Goal: Information Seeking & Learning: Learn about a topic

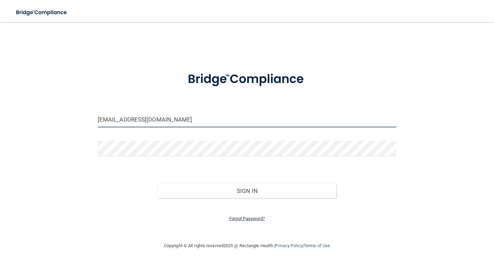
type input "[EMAIL_ADDRESS][DOMAIN_NAME]"
click at [244, 216] on link "Forgot Password?" at bounding box center [247, 218] width 36 height 5
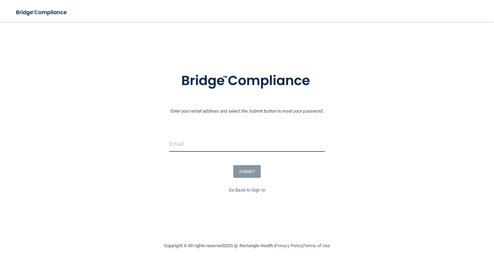
click at [232, 140] on input "email" at bounding box center [246, 143] width 155 height 15
type input "[EMAIL_ADDRESS][DOMAIN_NAME]"
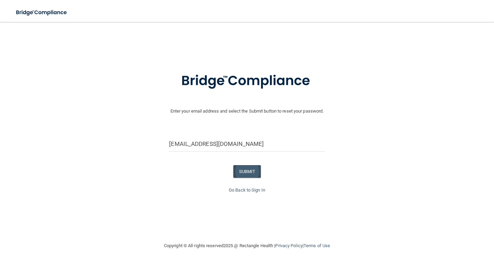
click at [251, 170] on button "SUBMIT" at bounding box center [247, 171] width 28 height 13
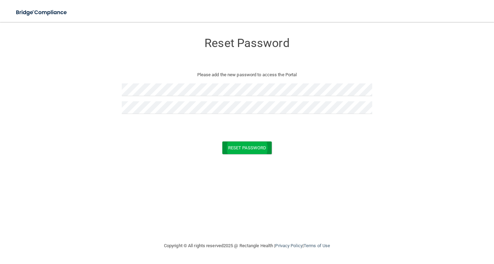
click at [240, 149] on button "Reset Password" at bounding box center [246, 147] width 49 height 13
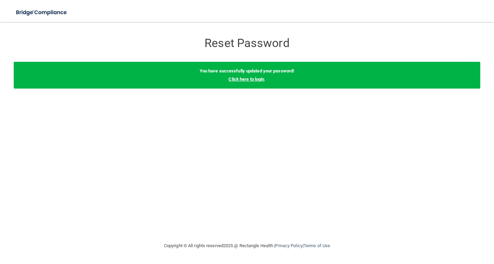
click at [246, 79] on link "Click here to login" at bounding box center [247, 79] width 36 height 5
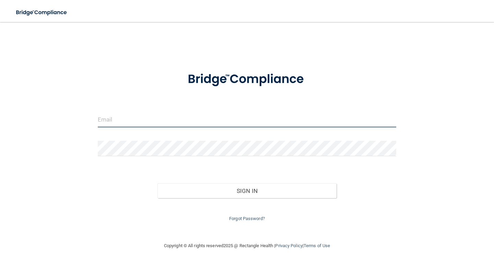
type input "[EMAIL_ADDRESS][DOMAIN_NAME]"
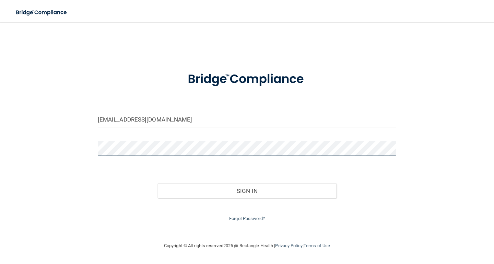
click at [247, 189] on button "Sign In" at bounding box center [246, 190] width 179 height 15
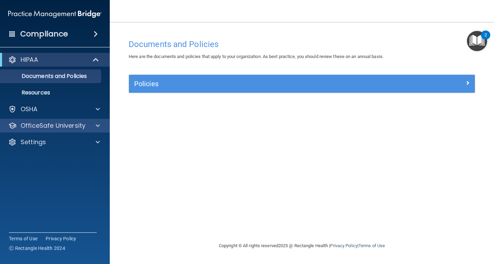
click at [71, 125] on p "OfficeSafe University" at bounding box center [53, 125] width 65 height 8
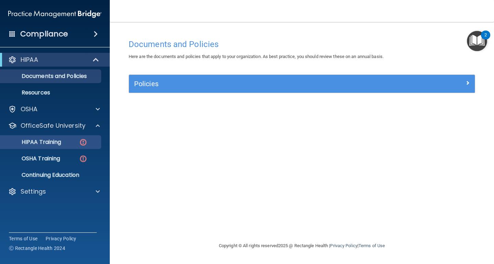
click at [51, 143] on p "HIPAA Training" at bounding box center [32, 142] width 57 height 7
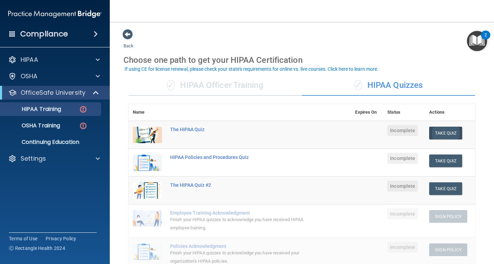
click at [443, 132] on button "Take Quiz" at bounding box center [445, 133] width 33 height 13
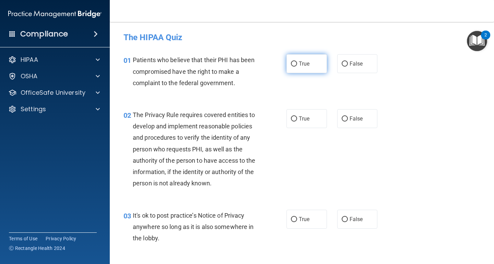
click at [293, 65] on input "True" at bounding box center [294, 63] width 6 height 5
radio input "true"
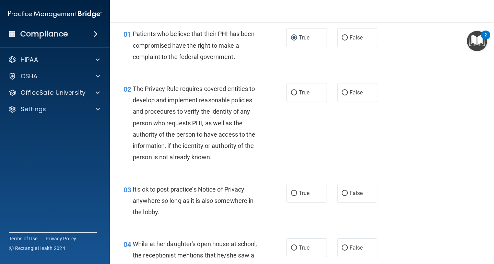
scroll to position [28, 0]
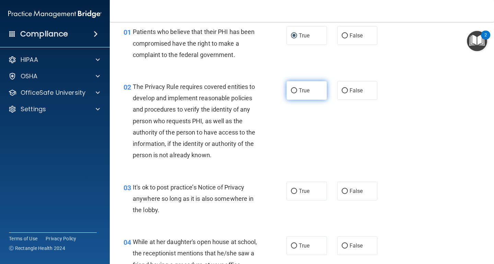
click at [292, 90] on input "True" at bounding box center [294, 90] width 6 height 5
radio input "true"
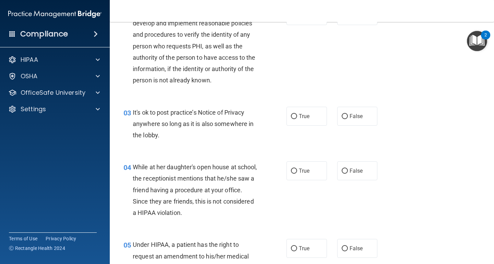
scroll to position [107, 0]
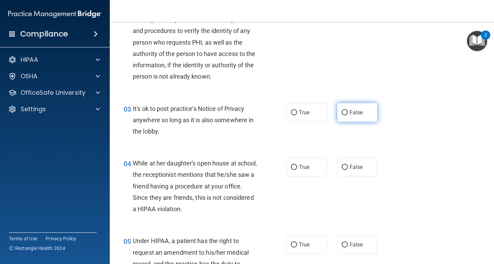
click at [343, 111] on input "False" at bounding box center [345, 112] width 6 height 5
radio input "true"
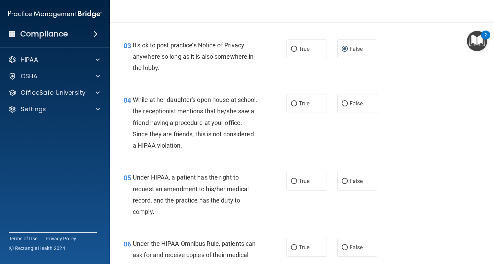
scroll to position [172, 0]
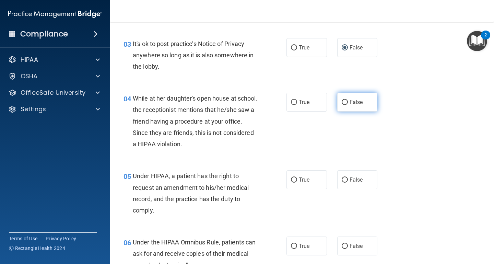
click at [343, 100] on input "False" at bounding box center [345, 102] width 6 height 5
radio input "true"
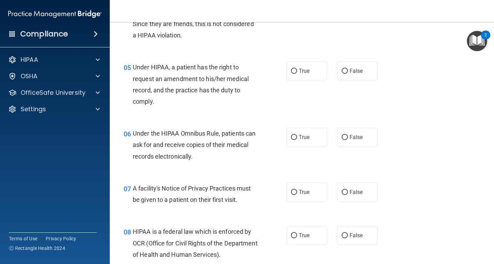
scroll to position [281, 0]
click at [293, 136] on input "True" at bounding box center [294, 137] width 6 height 5
radio input "true"
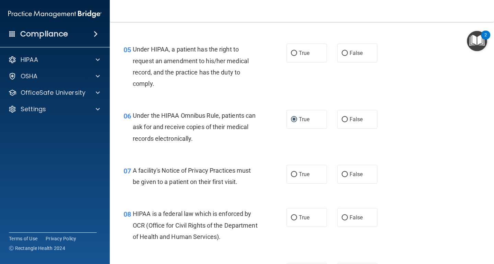
scroll to position [311, 0]
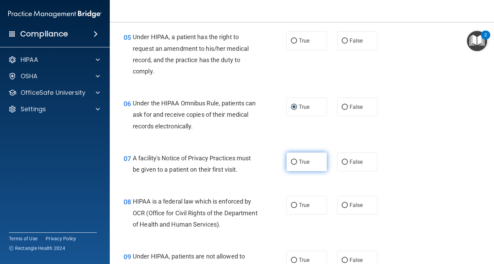
click at [295, 160] on input "True" at bounding box center [294, 162] width 6 height 5
radio input "true"
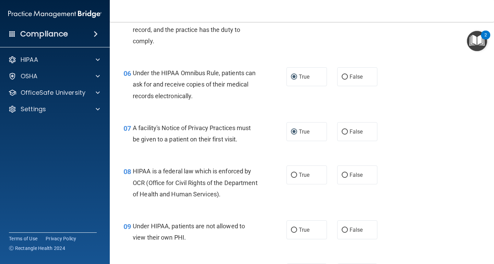
scroll to position [353, 0]
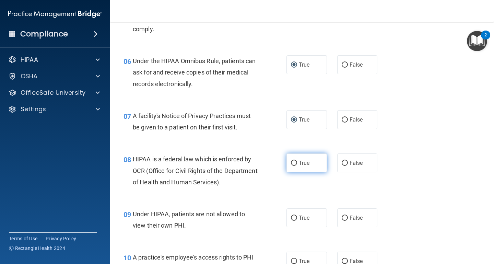
click at [293, 161] on input "True" at bounding box center [294, 163] width 6 height 5
radio input "true"
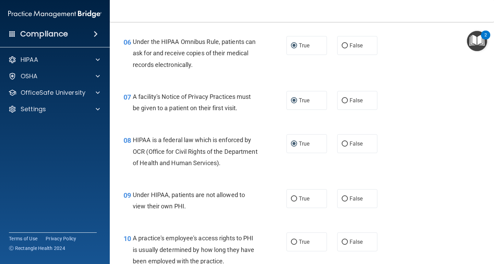
scroll to position [384, 0]
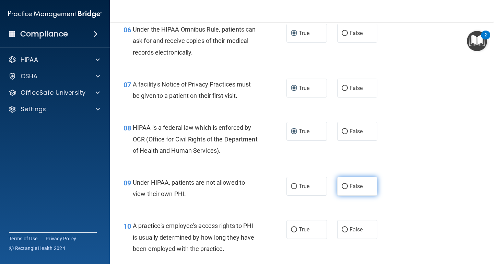
click at [346, 184] on input "False" at bounding box center [345, 186] width 6 height 5
radio input "true"
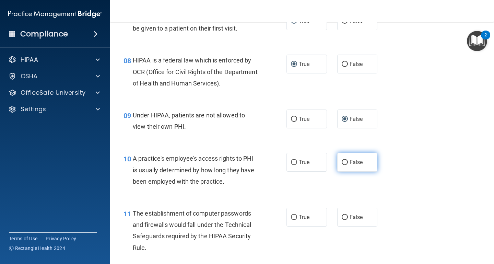
scroll to position [456, 0]
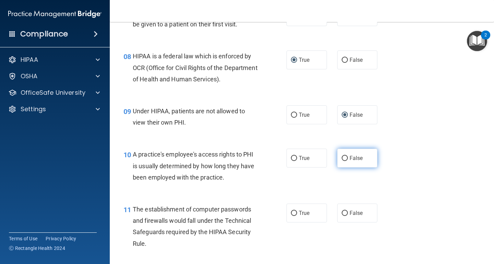
click at [345, 156] on input "False" at bounding box center [345, 158] width 6 height 5
radio input "true"
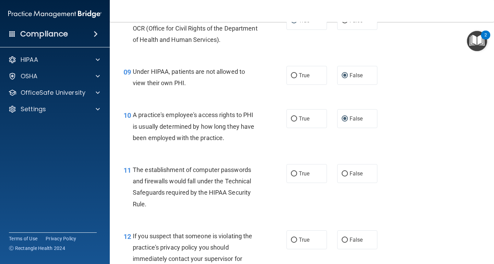
scroll to position [497, 0]
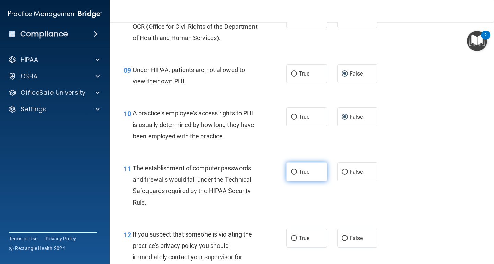
click at [296, 169] on input "True" at bounding box center [294, 171] width 6 height 5
radio input "true"
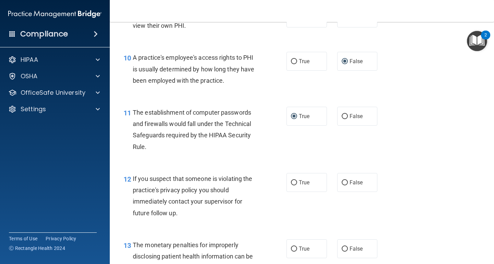
scroll to position [553, 0]
click at [293, 180] on input "True" at bounding box center [294, 182] width 6 height 5
radio input "true"
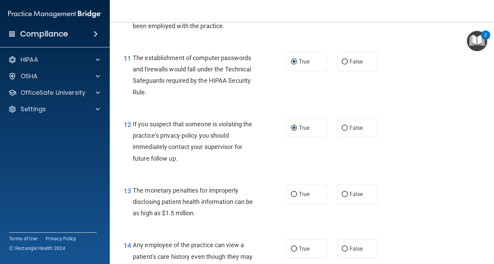
scroll to position [607, 0]
click at [295, 191] on input "True" at bounding box center [294, 193] width 6 height 5
radio input "true"
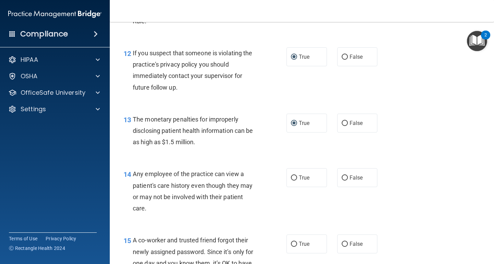
scroll to position [679, 0]
click at [346, 175] on input "False" at bounding box center [345, 177] width 6 height 5
radio input "true"
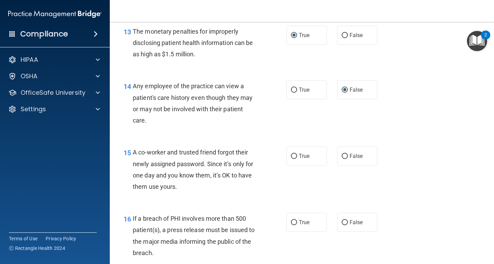
scroll to position [767, 0]
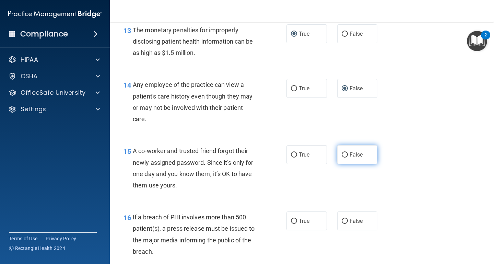
click at [346, 152] on input "False" at bounding box center [345, 154] width 6 height 5
radio input "true"
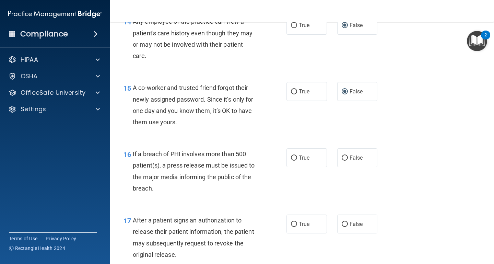
scroll to position [832, 0]
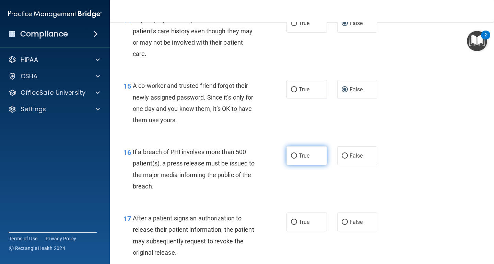
click at [293, 153] on input "True" at bounding box center [294, 155] width 6 height 5
radio input "true"
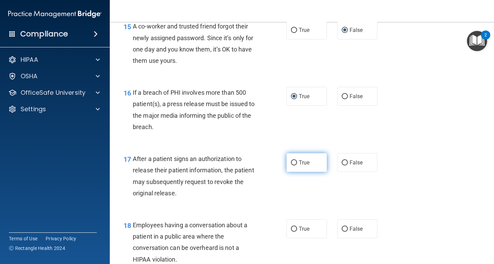
scroll to position [898, 0]
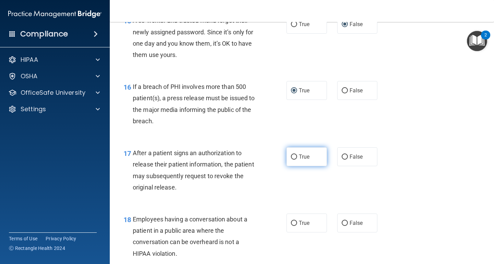
click at [295, 154] on input "True" at bounding box center [294, 156] width 6 height 5
radio input "true"
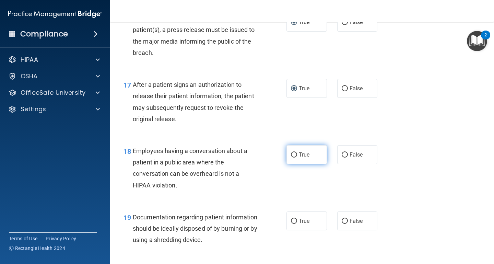
scroll to position [971, 0]
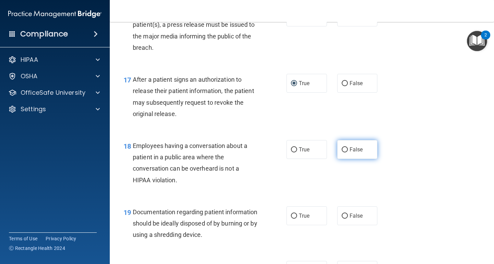
click at [347, 147] on input "False" at bounding box center [345, 149] width 6 height 5
radio input "true"
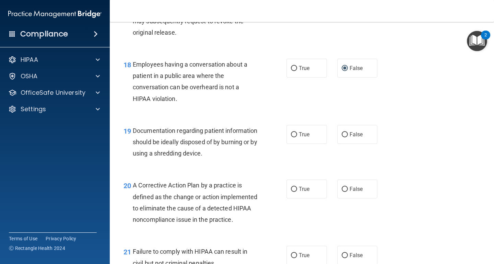
scroll to position [1054, 0]
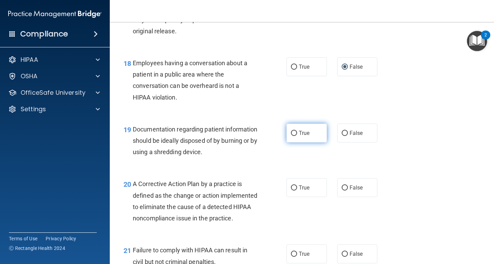
click at [293, 131] on input "True" at bounding box center [294, 133] width 6 height 5
radio input "true"
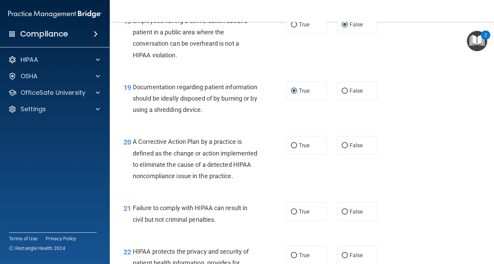
scroll to position [1101, 0]
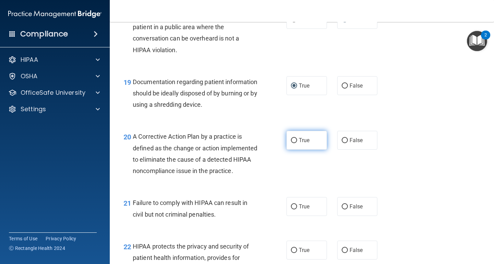
click at [294, 138] on input "True" at bounding box center [294, 140] width 6 height 5
radio input "true"
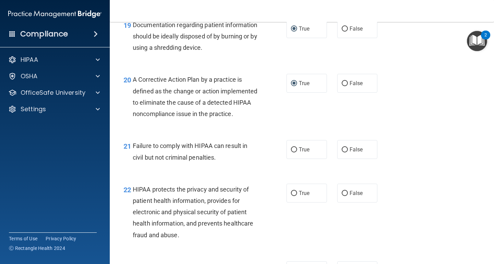
scroll to position [1159, 0]
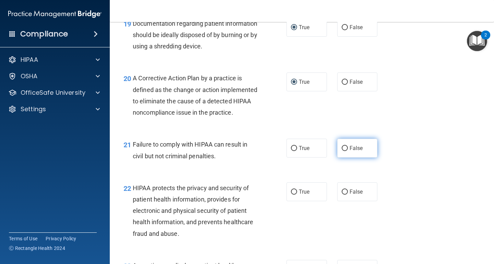
click at [344, 151] on input "False" at bounding box center [345, 148] width 6 height 5
radio input "true"
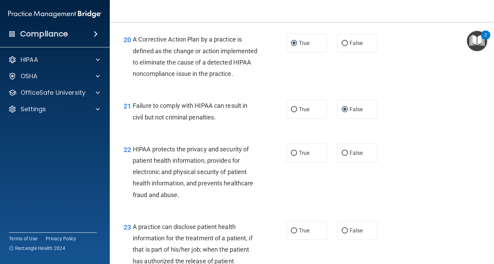
scroll to position [1207, 0]
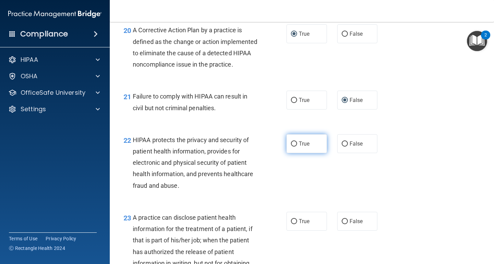
click at [293, 147] on input "True" at bounding box center [294, 143] width 6 height 5
radio input "true"
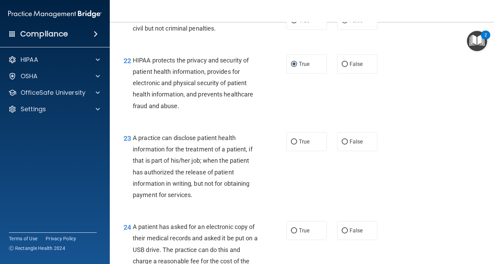
scroll to position [1288, 0]
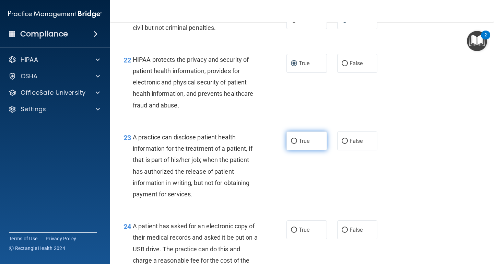
click at [293, 144] on input "True" at bounding box center [294, 141] width 6 height 5
radio input "true"
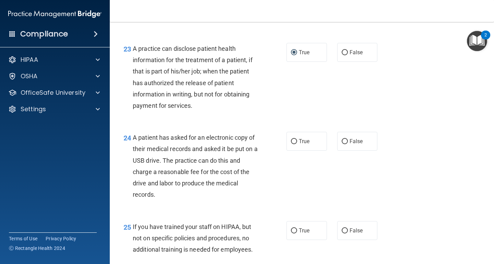
scroll to position [1378, 0]
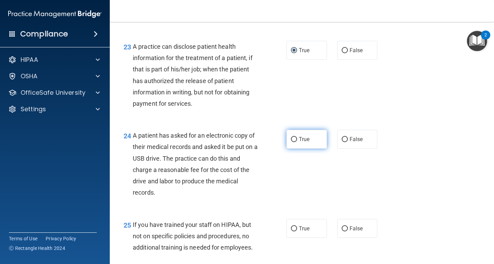
click at [296, 142] on input "True" at bounding box center [294, 139] width 6 height 5
radio input "true"
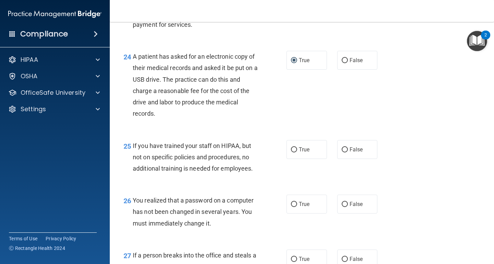
scroll to position [1461, 0]
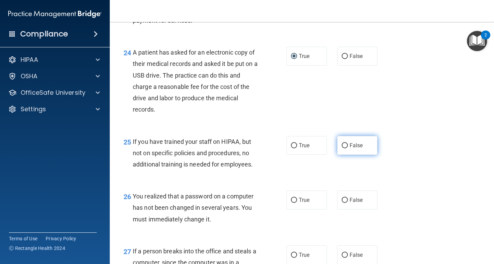
click at [344, 148] on input "False" at bounding box center [345, 145] width 6 height 5
radio input "true"
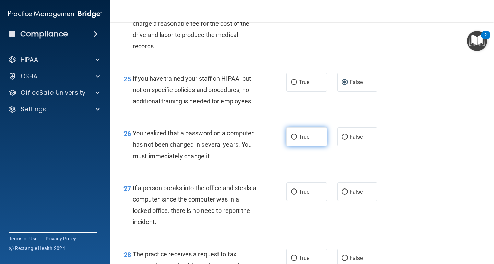
scroll to position [1529, 0]
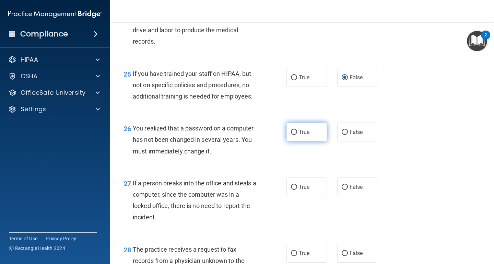
click at [294, 135] on input "True" at bounding box center [294, 132] width 6 height 5
radio input "true"
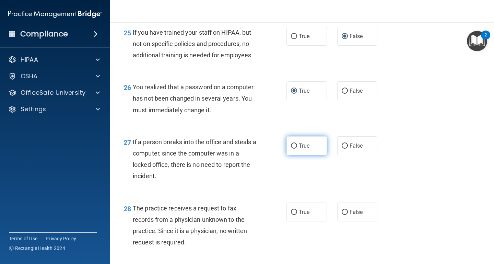
scroll to position [1571, 0]
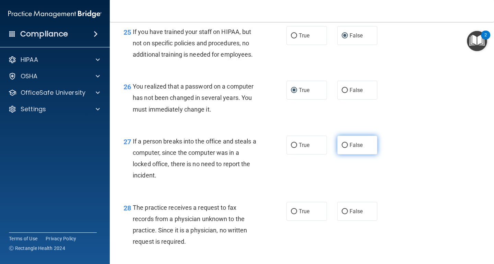
click at [344, 148] on input "False" at bounding box center [345, 145] width 6 height 5
radio input "true"
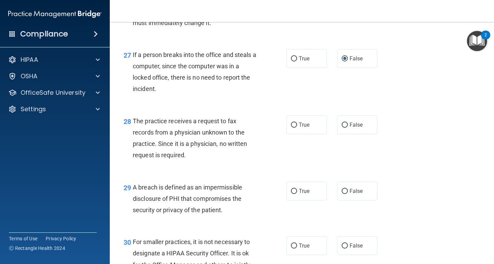
scroll to position [1658, 0]
click at [346, 127] on input "False" at bounding box center [345, 124] width 6 height 5
radio input "true"
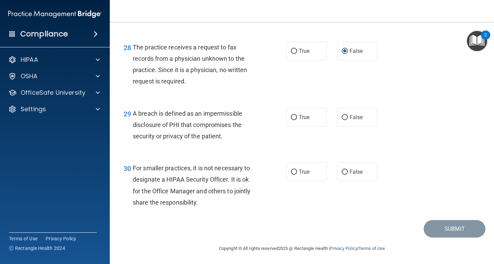
scroll to position [1734, 0]
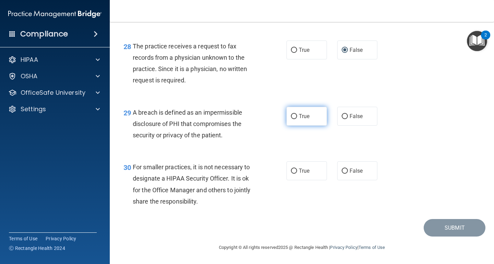
click at [294, 117] on input "True" at bounding box center [294, 116] width 6 height 5
radio input "true"
click at [343, 171] on input "False" at bounding box center [345, 170] width 6 height 5
radio input "true"
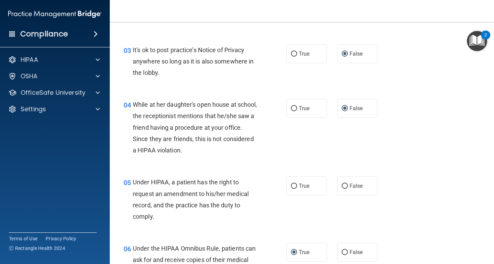
scroll to position [165, 0]
click at [293, 186] on input "True" at bounding box center [294, 186] width 6 height 5
radio input "true"
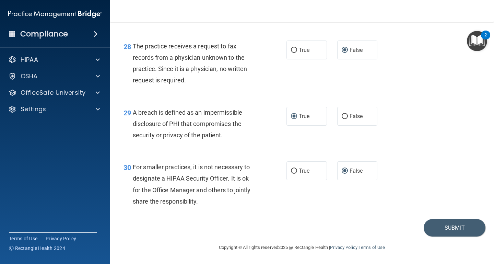
scroll to position [1735, 0]
click at [349, 220] on div "Submit" at bounding box center [301, 227] width 367 height 17
click at [446, 231] on button "Submit" at bounding box center [455, 227] width 62 height 17
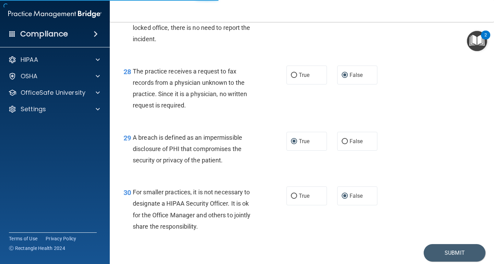
scroll to position [1714, 0]
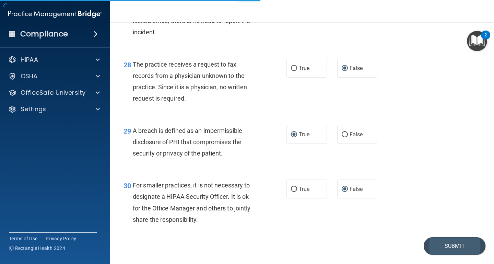
click at [447, 249] on button "Submit" at bounding box center [455, 245] width 62 height 17
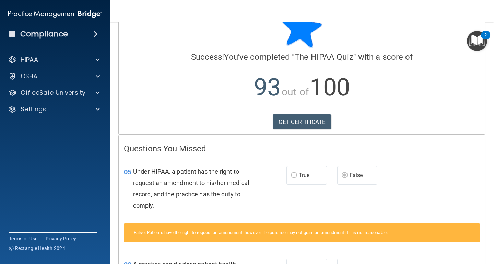
scroll to position [3, 0]
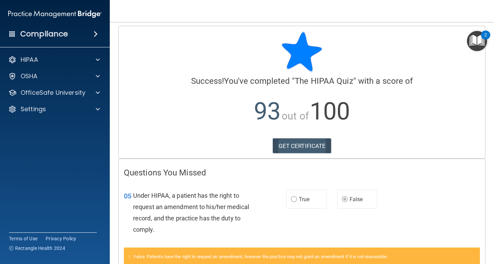
click at [302, 147] on link "GET CERTIFICATE" at bounding box center [302, 145] width 59 height 15
click at [38, 78] on div "OSHA" at bounding box center [45, 76] width 85 height 8
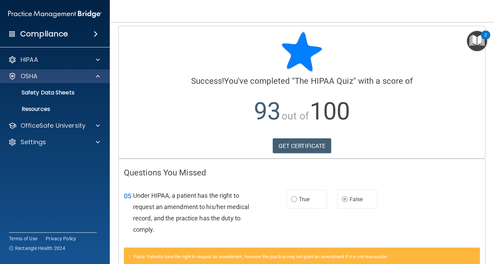
click at [38, 78] on div "OSHA" at bounding box center [45, 76] width 85 height 8
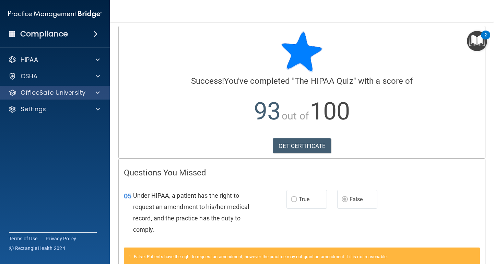
click at [42, 93] on p "OfficeSafe University" at bounding box center [53, 93] width 65 height 8
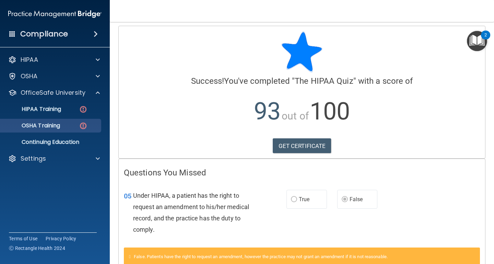
click at [47, 125] on p "OSHA Training" at bounding box center [32, 125] width 56 height 7
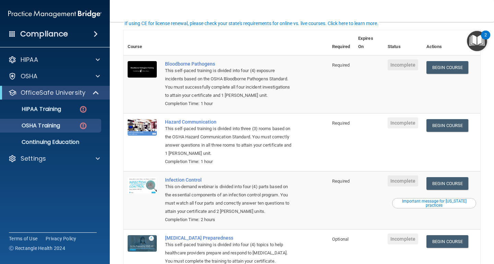
scroll to position [49, 0]
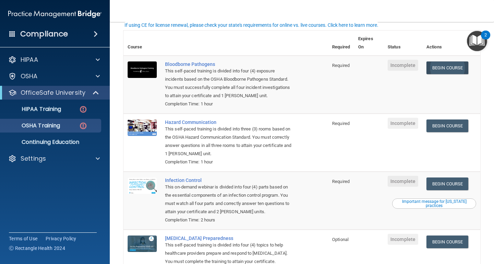
click at [443, 66] on link "Begin Course" at bounding box center [447, 67] width 42 height 13
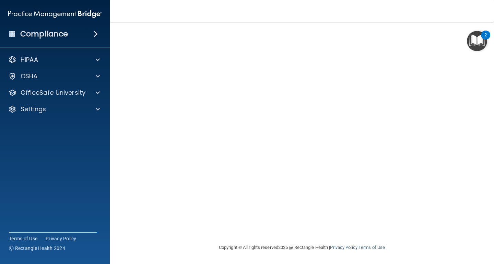
scroll to position [30, 0]
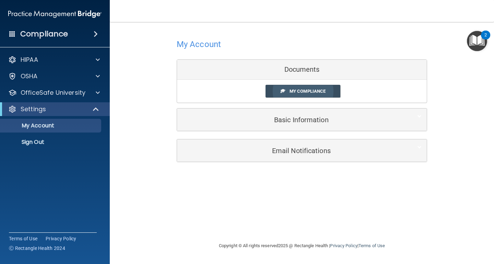
click at [309, 93] on link "My Compliance" at bounding box center [303, 91] width 75 height 13
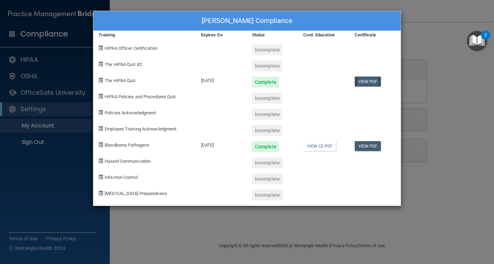
click at [364, 83] on link "View PDF" at bounding box center [368, 82] width 26 height 10
click at [367, 145] on link "View PDF" at bounding box center [368, 146] width 26 height 10
click at [328, 144] on link "View CE PDF" at bounding box center [319, 146] width 33 height 10
click at [460, 103] on div "Gene Martin's Compliance Training Expires On Status Cont. Education Certificate…" at bounding box center [247, 132] width 494 height 264
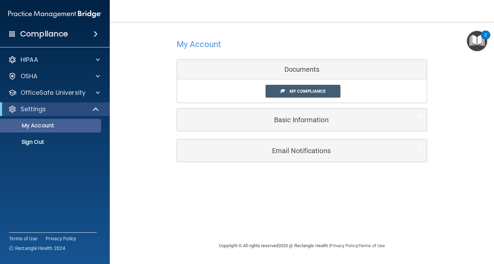
click at [55, 128] on p "My Account" at bounding box center [51, 125] width 94 height 7
click at [55, 110] on div "Settings" at bounding box center [45, 109] width 85 height 8
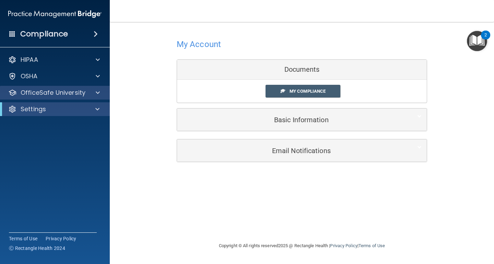
click at [67, 92] on p "OfficeSafe University" at bounding box center [53, 93] width 65 height 8
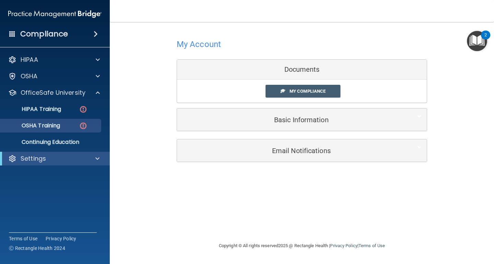
click at [56, 126] on p "OSHA Training" at bounding box center [32, 125] width 56 height 7
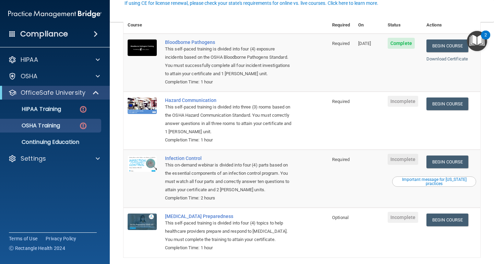
scroll to position [84, 0]
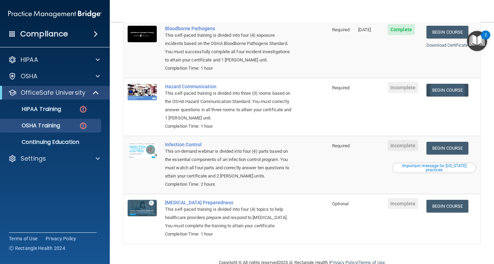
click at [454, 84] on link "Begin Course" at bounding box center [447, 90] width 42 height 13
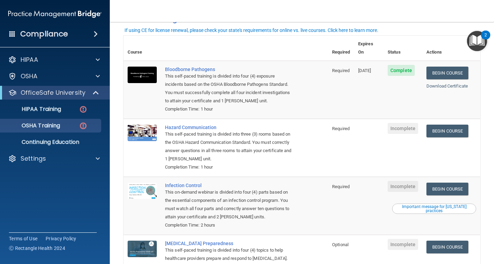
scroll to position [44, 0]
click at [455, 124] on link "Begin Course" at bounding box center [447, 130] width 42 height 13
click at [449, 182] on link "Begin Course" at bounding box center [447, 188] width 42 height 13
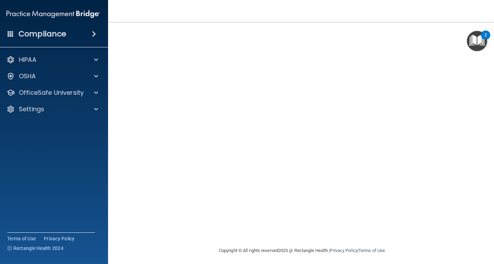
scroll to position [45, 0]
click at [479, 39] on img "Open Resource Center, 2 new notifications" at bounding box center [477, 41] width 20 height 20
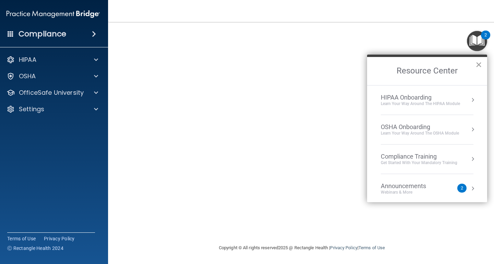
click at [478, 65] on button "×" at bounding box center [479, 64] width 7 height 11
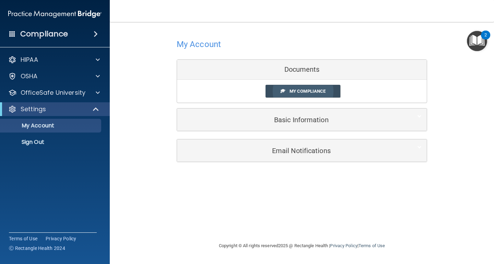
click at [299, 95] on link "My Compliance" at bounding box center [303, 91] width 75 height 13
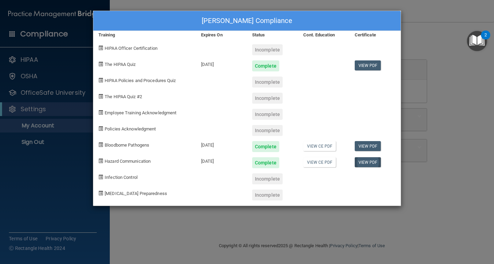
click at [368, 163] on link "View PDF" at bounding box center [368, 162] width 26 height 10
click at [324, 162] on link "View CE PDF" at bounding box center [319, 162] width 33 height 10
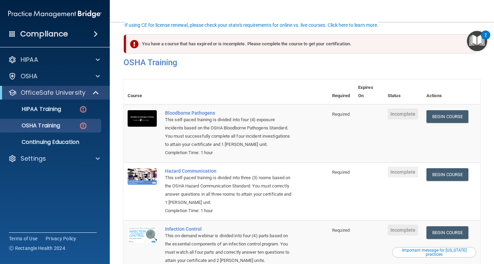
scroll to position [49, 0]
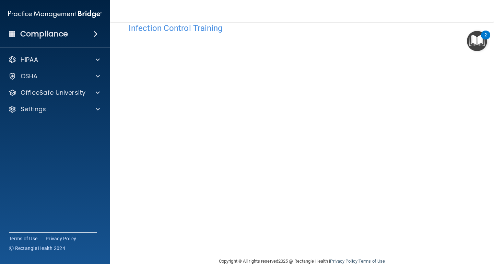
scroll to position [30, 0]
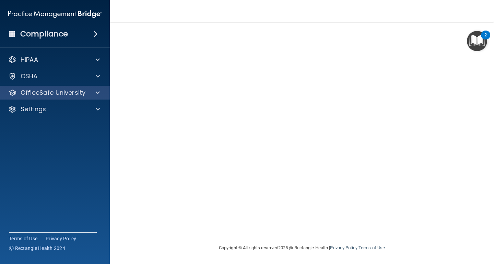
click at [58, 91] on p "OfficeSafe University" at bounding box center [53, 93] width 65 height 8
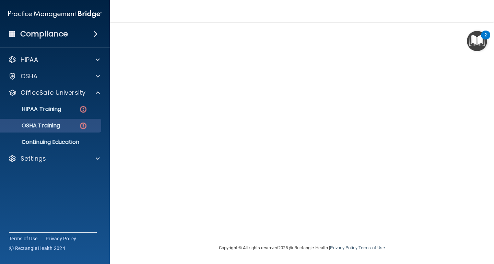
click at [48, 127] on p "OSHA Training" at bounding box center [32, 125] width 56 height 7
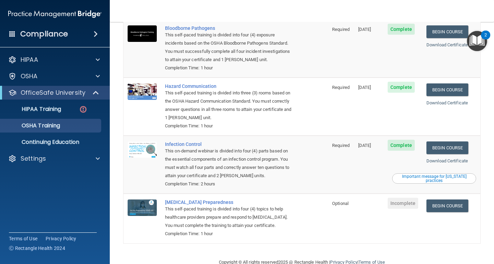
scroll to position [65, 0]
click at [446, 200] on link "Begin Course" at bounding box center [447, 206] width 42 height 13
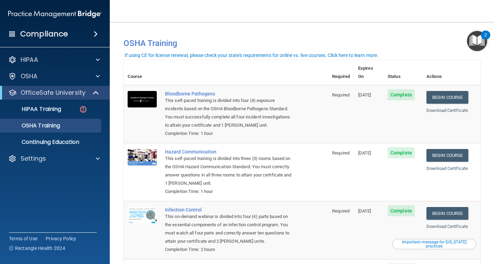
scroll to position [0, 0]
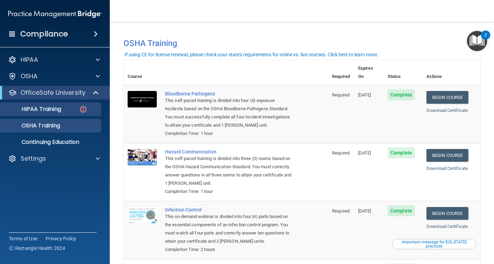
click at [48, 111] on p "HIPAA Training" at bounding box center [32, 109] width 57 height 7
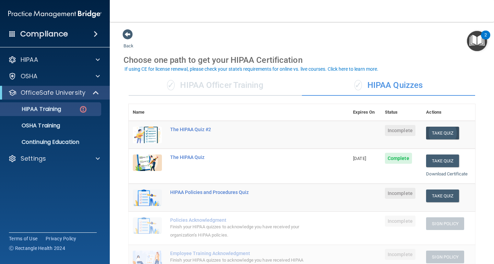
click at [444, 133] on button "Take Quiz" at bounding box center [442, 133] width 33 height 13
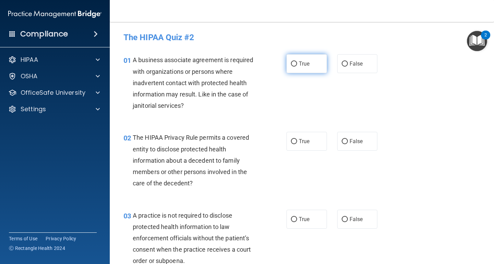
click at [295, 63] on input "True" at bounding box center [294, 63] width 6 height 5
radio input "true"
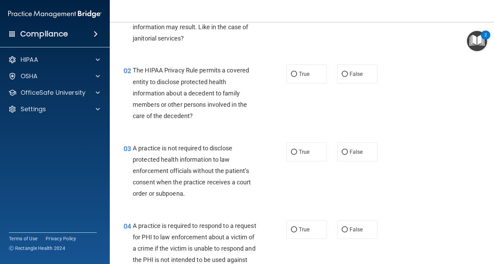
scroll to position [72, 0]
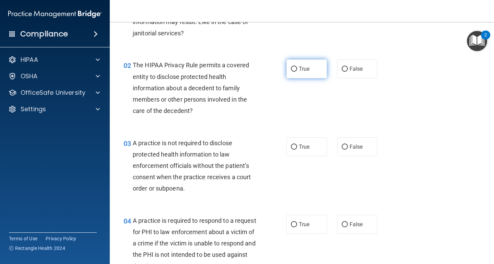
click at [293, 68] on input "True" at bounding box center [294, 69] width 6 height 5
radio input "true"
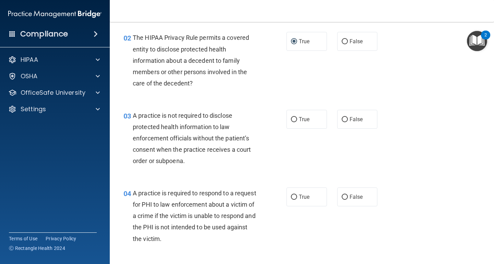
scroll to position [103, 0]
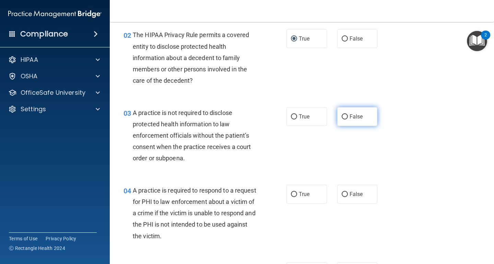
click at [344, 115] on input "False" at bounding box center [345, 116] width 6 height 5
radio input "true"
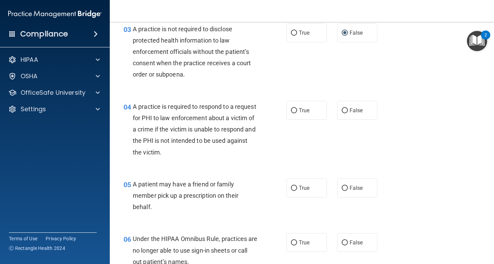
scroll to position [193, 0]
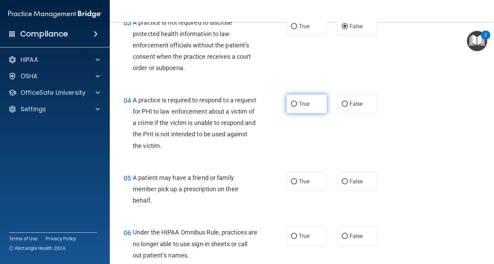
click at [296, 102] on input "True" at bounding box center [294, 104] width 6 height 5
radio input "true"
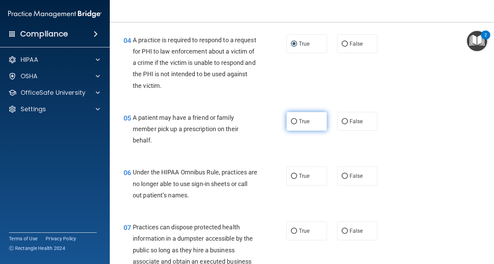
scroll to position [257, 0]
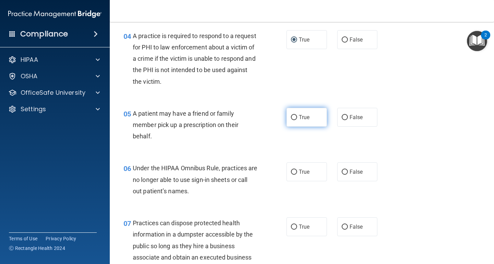
click at [292, 115] on input "True" at bounding box center [294, 117] width 6 height 5
radio input "true"
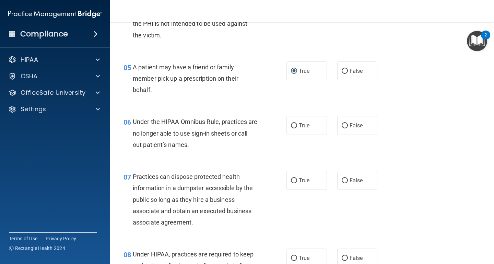
scroll to position [304, 0]
click at [294, 123] on input "True" at bounding box center [294, 125] width 6 height 5
radio input "true"
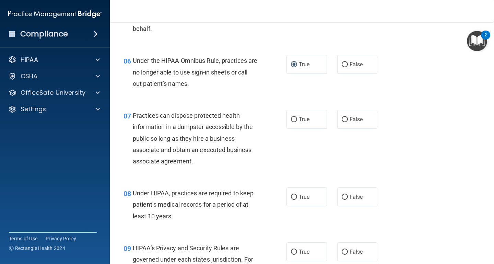
scroll to position [368, 0]
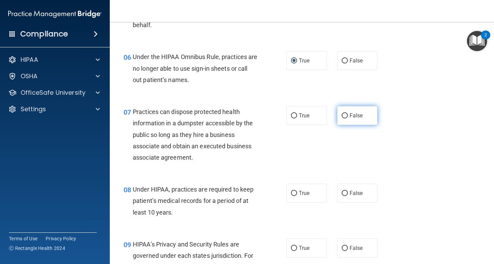
click at [346, 113] on input "False" at bounding box center [345, 115] width 6 height 5
radio input "true"
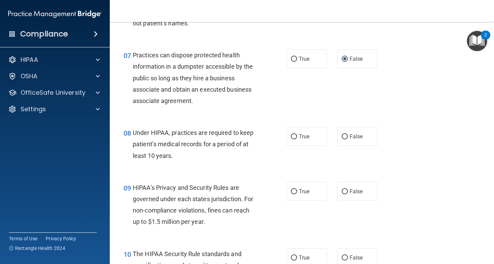
scroll to position [425, 0]
click at [344, 134] on input "False" at bounding box center [345, 136] width 6 height 5
radio input "true"
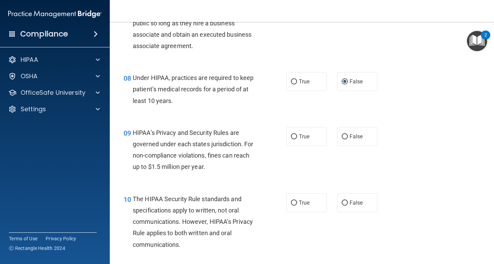
scroll to position [481, 0]
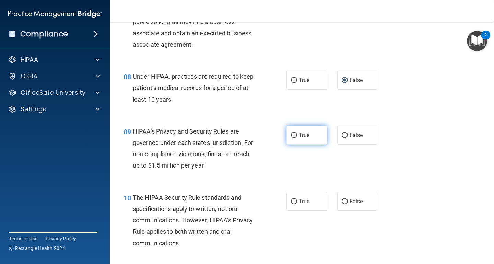
click at [291, 133] on input "True" at bounding box center [294, 135] width 6 height 5
radio input "true"
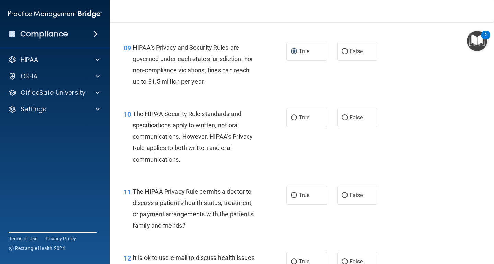
scroll to position [572, 0]
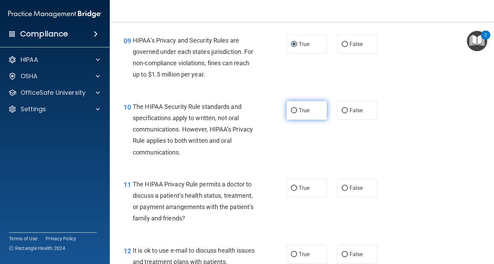
click at [295, 108] on input "True" at bounding box center [294, 110] width 6 height 5
radio input "true"
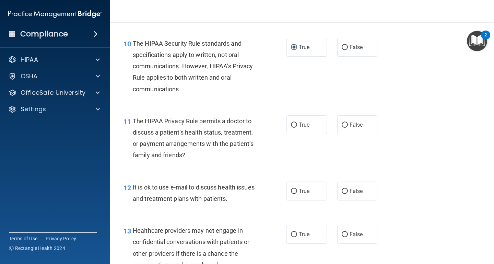
scroll to position [636, 0]
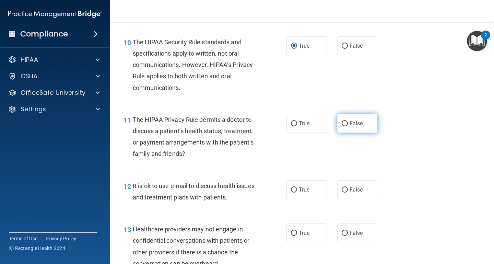
click at [345, 121] on input "False" at bounding box center [345, 123] width 6 height 5
radio input "true"
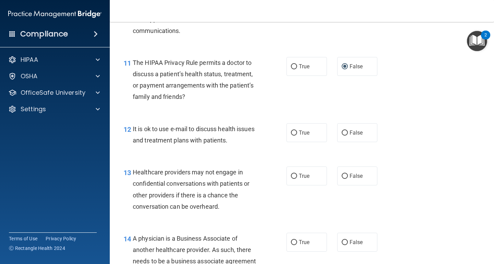
scroll to position [695, 0]
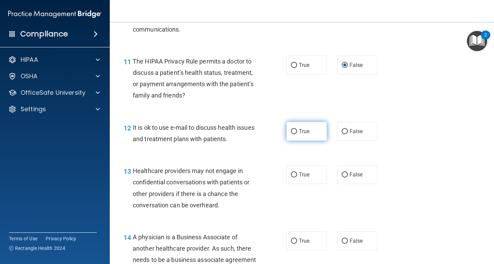
click at [294, 129] on input "True" at bounding box center [294, 131] width 6 height 5
radio input "true"
click at [294, 172] on input "True" at bounding box center [294, 174] width 6 height 5
radio input "true"
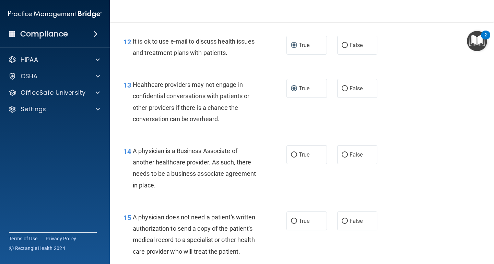
scroll to position [784, 0]
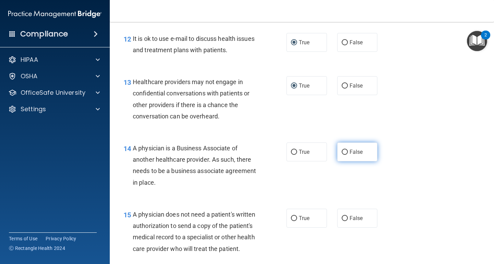
click at [344, 150] on input "False" at bounding box center [345, 152] width 6 height 5
radio input "true"
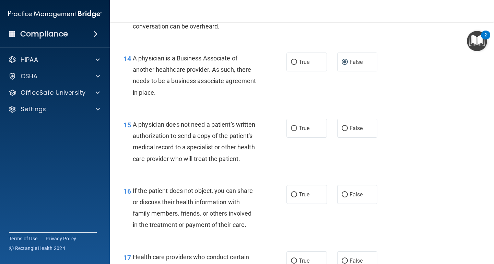
scroll to position [877, 0]
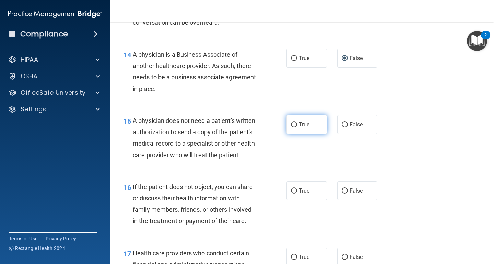
click at [292, 122] on input "True" at bounding box center [294, 124] width 6 height 5
radio input "true"
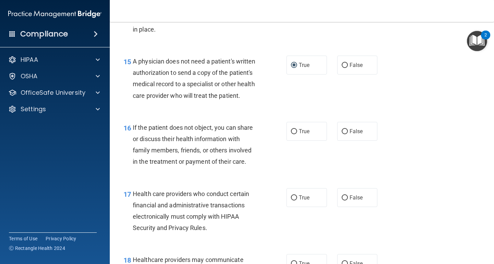
scroll to position [938, 0]
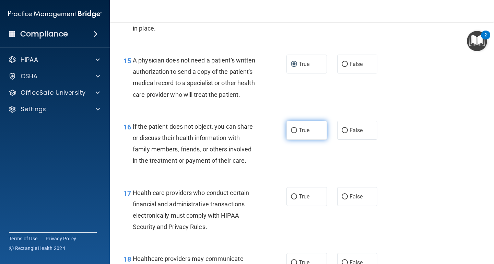
click at [294, 128] on input "True" at bounding box center [294, 130] width 6 height 5
radio input "true"
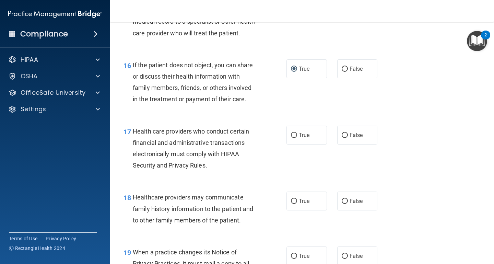
scroll to position [999, 0]
click at [294, 132] on input "True" at bounding box center [294, 134] width 6 height 5
radio input "true"
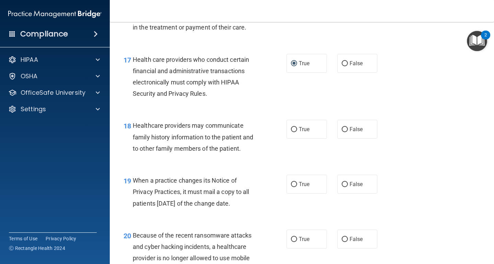
scroll to position [1073, 0]
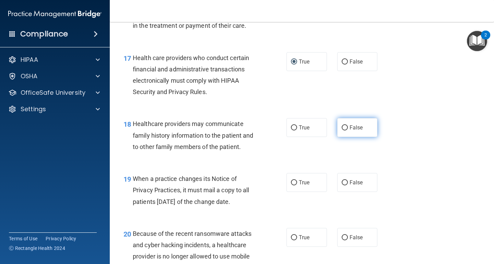
click at [347, 125] on input "False" at bounding box center [345, 127] width 6 height 5
radio input "true"
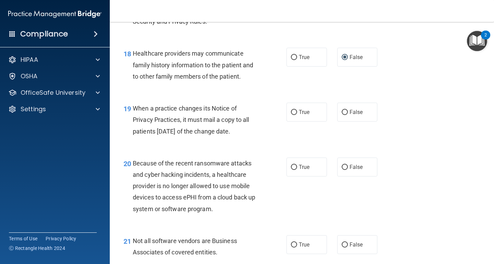
scroll to position [1145, 0]
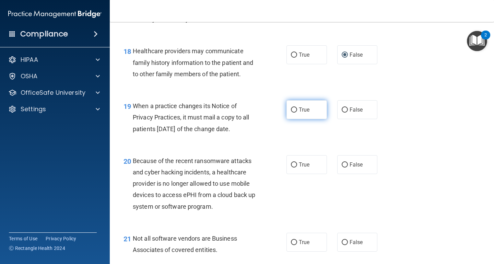
click at [292, 107] on input "True" at bounding box center [294, 109] width 6 height 5
radio input "true"
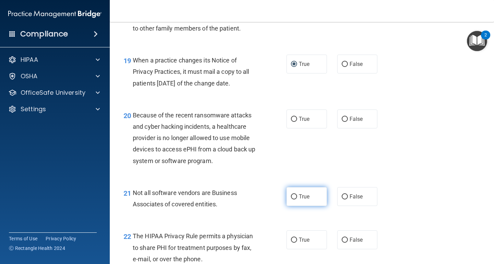
scroll to position [1192, 0]
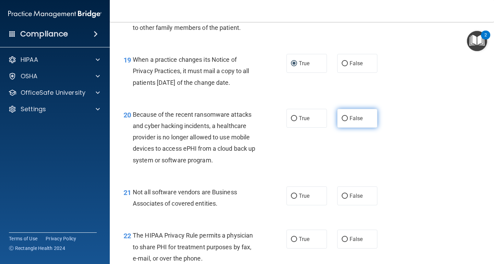
click at [346, 116] on input "False" at bounding box center [345, 118] width 6 height 5
radio input "true"
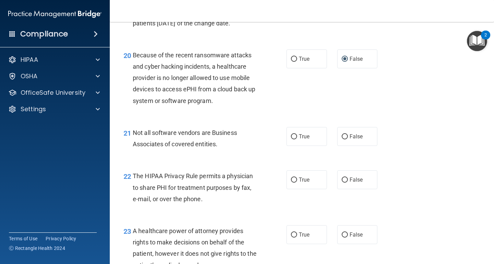
scroll to position [1252, 0]
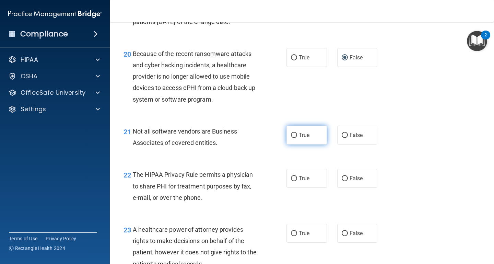
click at [295, 133] on input "True" at bounding box center [294, 135] width 6 height 5
radio input "true"
click at [294, 176] on input "True" at bounding box center [294, 178] width 6 height 5
radio input "true"
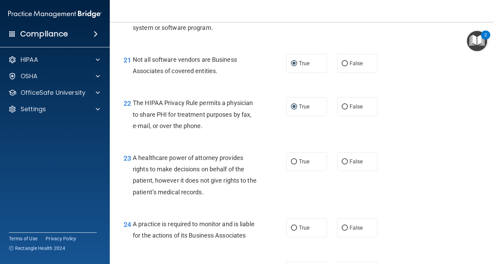
scroll to position [1326, 0]
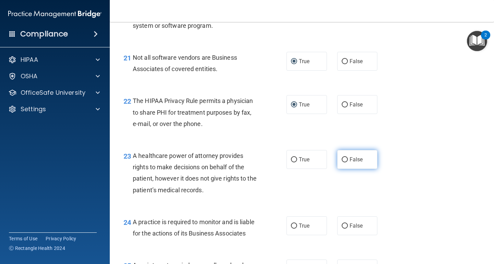
click at [345, 157] on input "False" at bounding box center [345, 159] width 6 height 5
radio input "true"
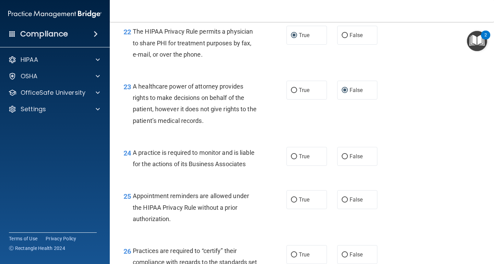
scroll to position [1400, 0]
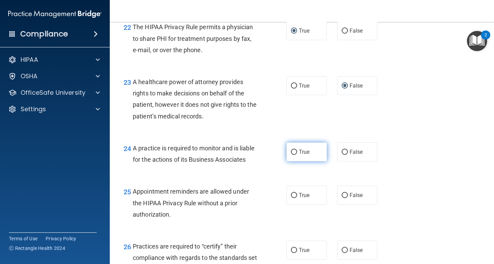
click at [294, 150] on input "True" at bounding box center [294, 152] width 6 height 5
radio input "true"
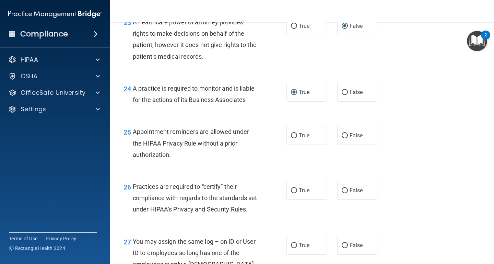
scroll to position [1460, 0]
click at [293, 133] on input "True" at bounding box center [294, 135] width 6 height 5
radio input "true"
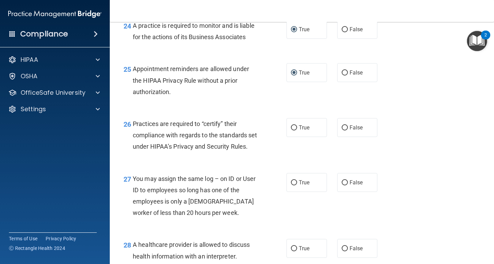
scroll to position [1523, 0]
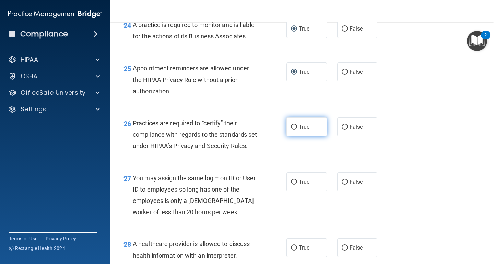
click at [294, 125] on input "True" at bounding box center [294, 127] width 6 height 5
radio input "true"
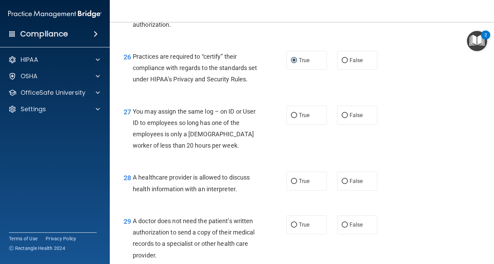
scroll to position [1591, 0]
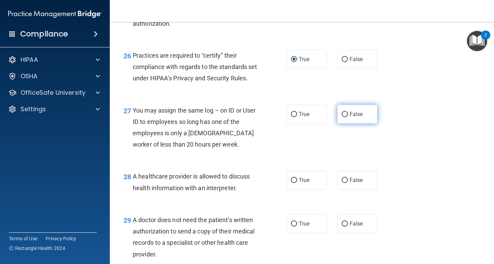
click at [344, 116] on input "False" at bounding box center [345, 114] width 6 height 5
radio input "true"
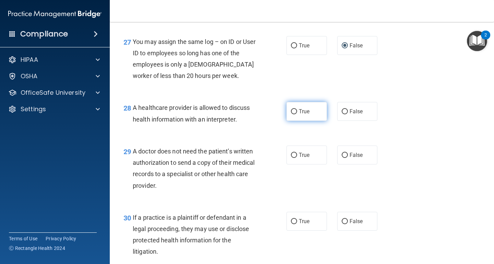
scroll to position [1666, 0]
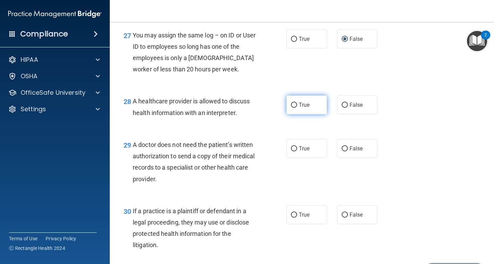
click at [294, 108] on input "True" at bounding box center [294, 105] width 6 height 5
radio input "true"
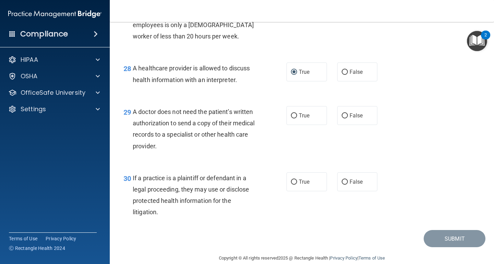
scroll to position [1702, 0]
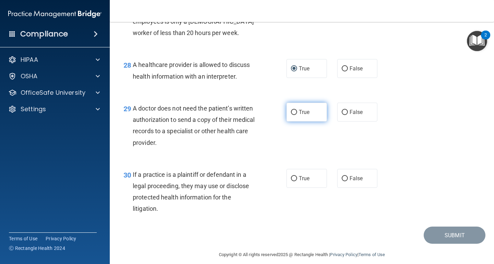
click at [293, 115] on input "True" at bounding box center [294, 112] width 6 height 5
radio input "true"
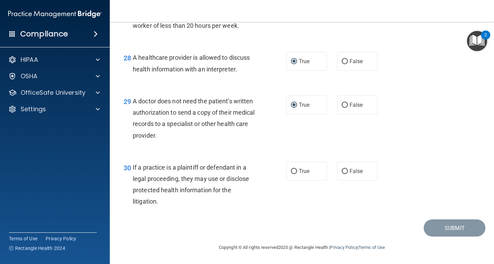
scroll to position [1712, 0]
click at [293, 171] on input "True" at bounding box center [294, 171] width 6 height 5
radio input "true"
click at [447, 227] on button "Submit" at bounding box center [455, 227] width 62 height 17
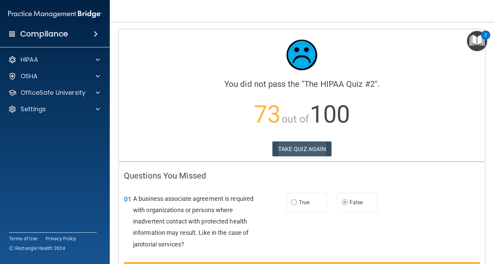
click at [317, 147] on button "TAKE QUIZ AGAIN" at bounding box center [301, 148] width 59 height 15
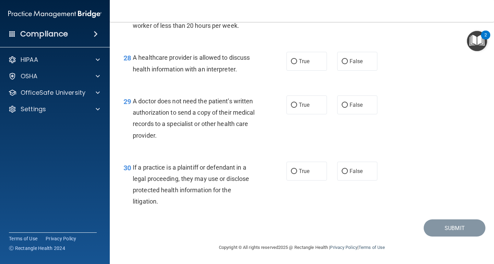
scroll to position [1712, 0]
click at [295, 170] on input "True" at bounding box center [294, 171] width 6 height 5
radio input "true"
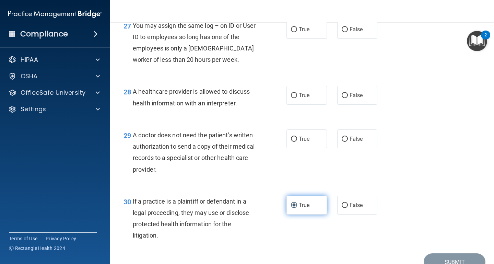
scroll to position [1672, 0]
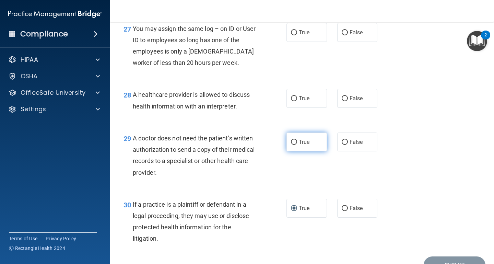
click at [294, 145] on input "True" at bounding box center [294, 142] width 6 height 5
radio input "true"
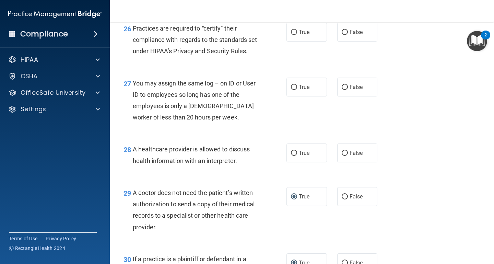
scroll to position [1613, 0]
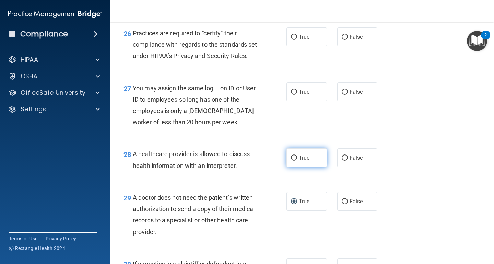
click at [294, 161] on input "True" at bounding box center [294, 157] width 6 height 5
radio input "true"
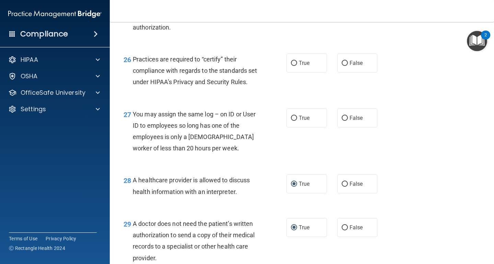
scroll to position [1579, 0]
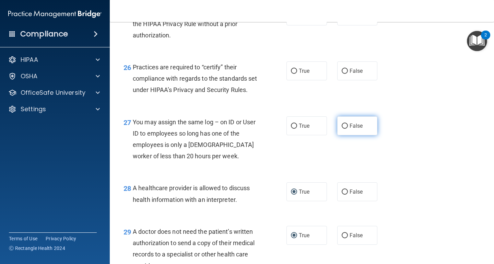
click at [346, 129] on input "False" at bounding box center [345, 126] width 6 height 5
radio input "true"
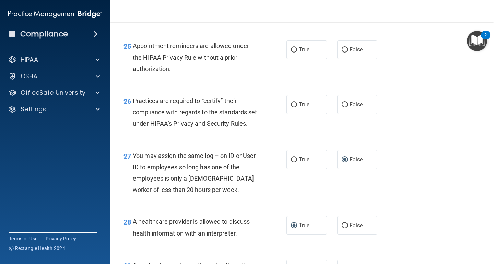
scroll to position [1543, 0]
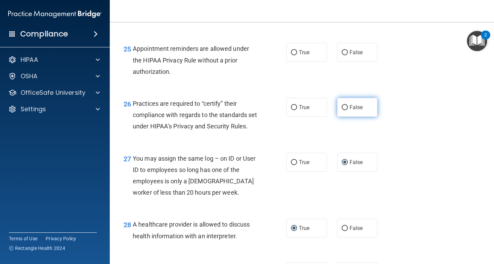
click at [345, 105] on input "False" at bounding box center [345, 107] width 6 height 5
radio input "true"
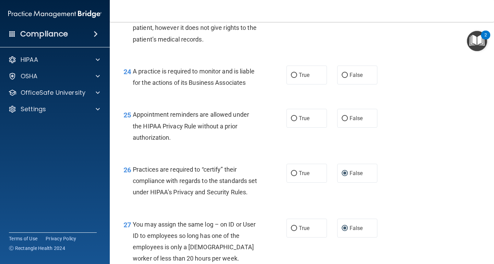
scroll to position [1476, 0]
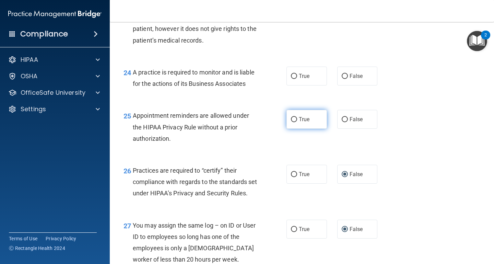
click at [294, 117] on input "True" at bounding box center [294, 119] width 6 height 5
radio input "true"
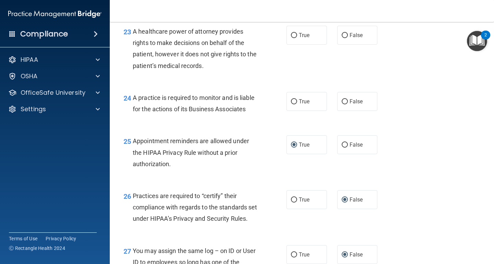
scroll to position [1442, 0]
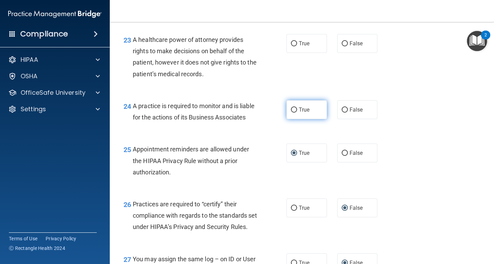
click at [296, 107] on input "True" at bounding box center [294, 109] width 6 height 5
radio input "true"
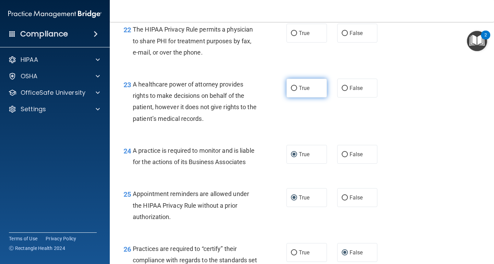
scroll to position [1396, 0]
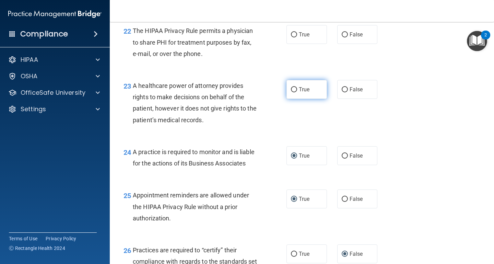
click at [292, 87] on input "True" at bounding box center [294, 89] width 6 height 5
radio input "true"
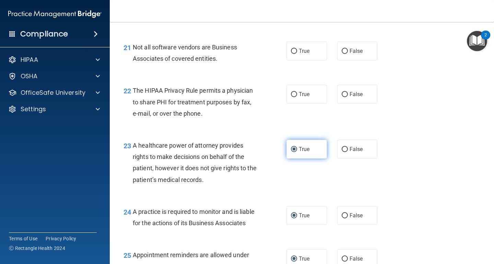
scroll to position [1337, 0]
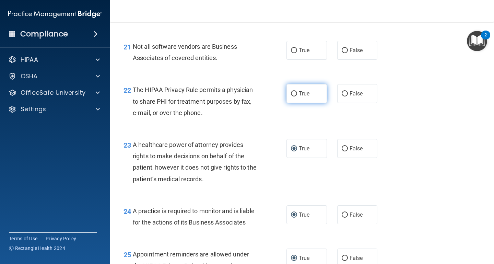
click at [294, 91] on input "True" at bounding box center [294, 93] width 6 height 5
radio input "true"
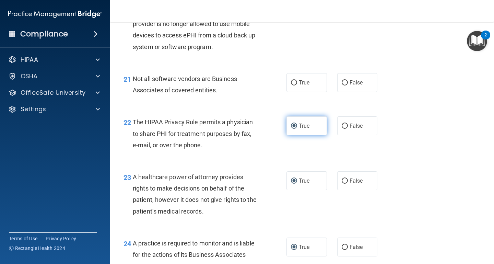
scroll to position [1304, 0]
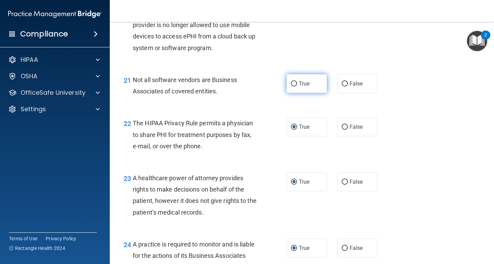
click at [294, 81] on input "True" at bounding box center [294, 83] width 6 height 5
radio input "true"
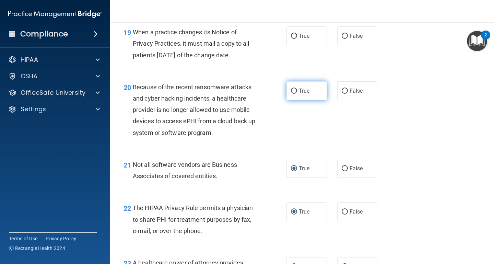
scroll to position [1214, 0]
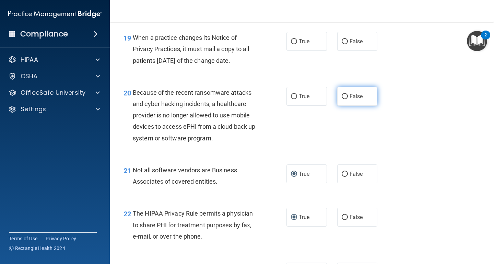
click at [345, 94] on input "False" at bounding box center [345, 96] width 6 height 5
radio input "true"
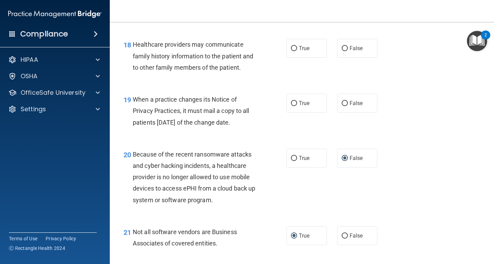
scroll to position [1147, 0]
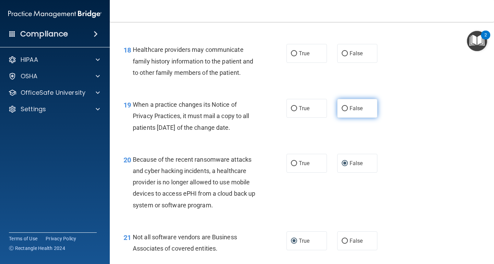
click at [345, 106] on input "False" at bounding box center [345, 108] width 6 height 5
radio input "true"
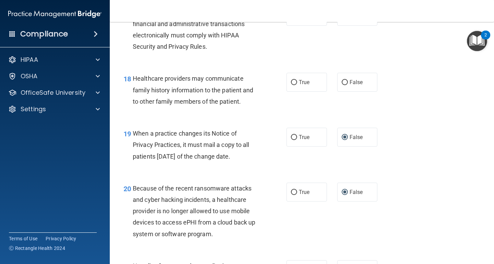
scroll to position [1115, 0]
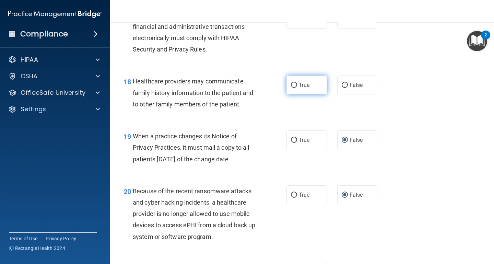
click at [295, 83] on input "True" at bounding box center [294, 85] width 6 height 5
radio input "true"
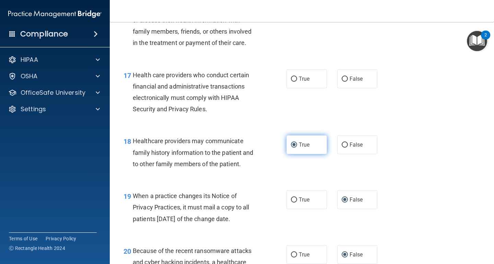
scroll to position [1055, 0]
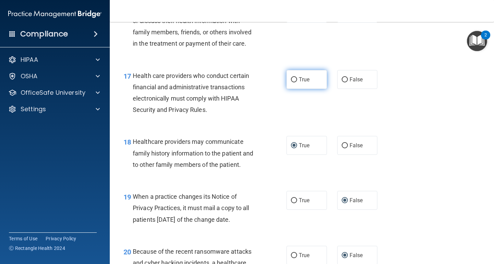
click at [295, 77] on input "True" at bounding box center [294, 79] width 6 height 5
radio input "true"
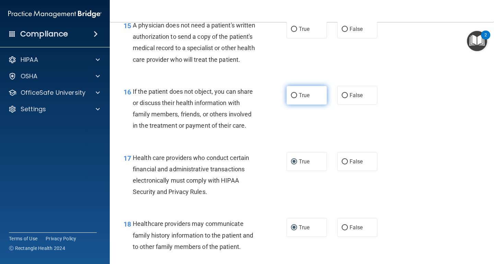
scroll to position [972, 0]
click at [294, 94] on input "True" at bounding box center [294, 96] width 6 height 5
radio input "true"
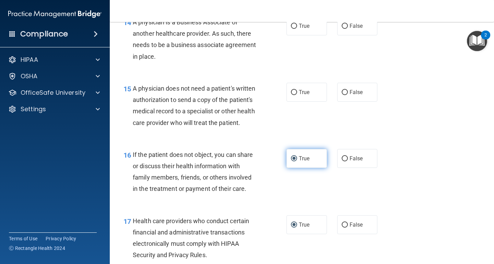
scroll to position [907, 0]
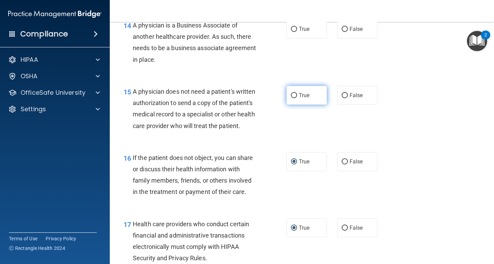
click at [294, 93] on input "True" at bounding box center [294, 95] width 6 height 5
radio input "true"
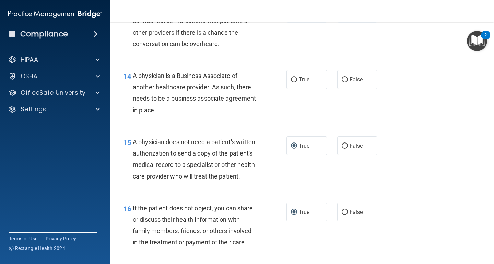
scroll to position [853, 0]
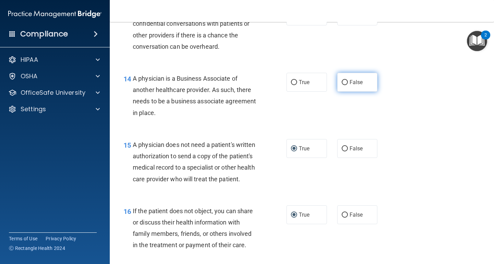
click at [344, 80] on input "False" at bounding box center [345, 82] width 6 height 5
radio input "true"
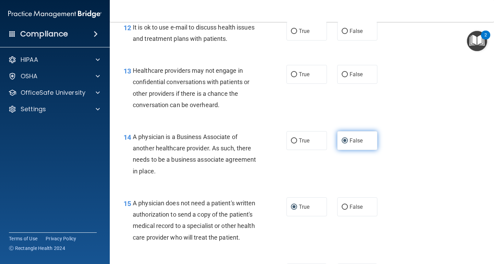
scroll to position [788, 0]
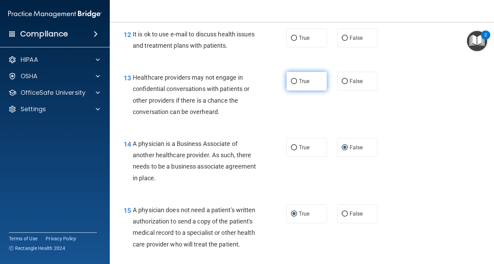
click at [293, 79] on input "True" at bounding box center [294, 81] width 6 height 5
radio input "true"
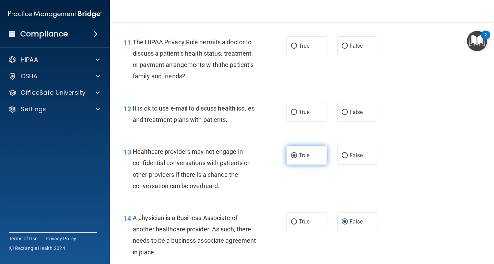
scroll to position [712, 0]
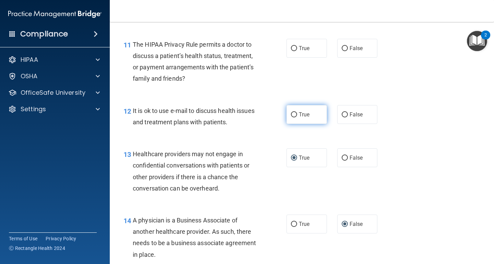
click at [295, 112] on input "True" at bounding box center [294, 114] width 6 height 5
radio input "true"
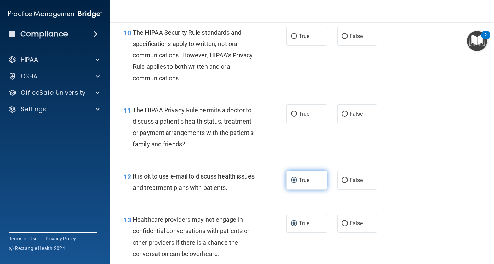
scroll to position [643, 0]
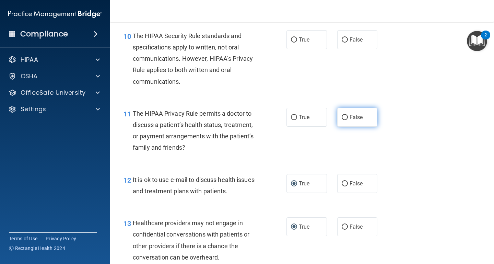
click at [345, 115] on input "False" at bounding box center [345, 117] width 6 height 5
radio input "true"
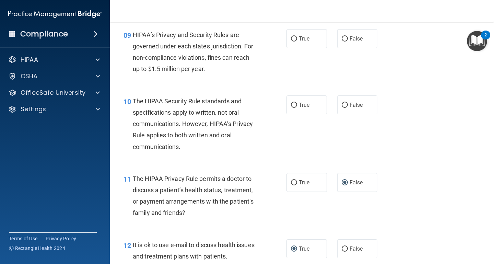
scroll to position [571, 0]
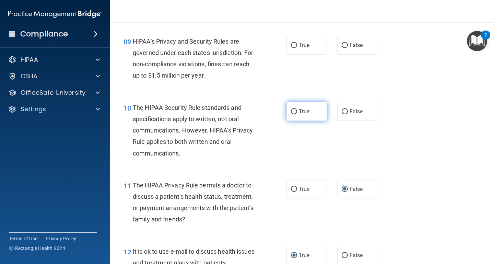
click at [293, 109] on input "True" at bounding box center [294, 111] width 6 height 5
radio input "true"
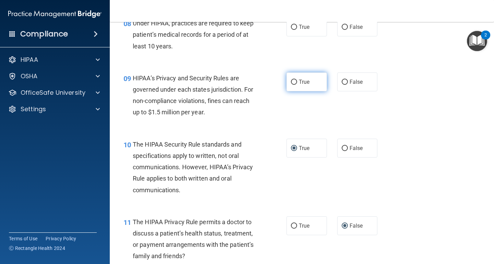
scroll to position [534, 0]
click at [293, 80] on input "True" at bounding box center [294, 82] width 6 height 5
radio input "true"
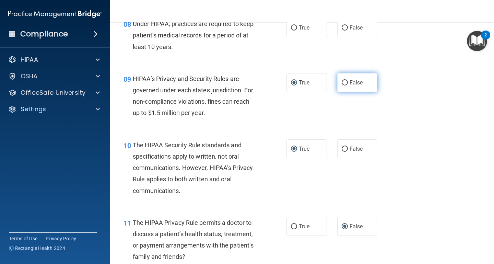
click at [348, 80] on input "False" at bounding box center [345, 82] width 6 height 5
radio input "true"
radio input "false"
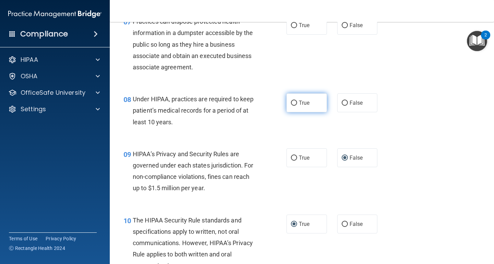
scroll to position [456, 0]
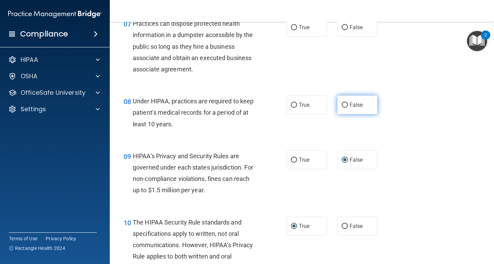
click at [347, 103] on input "False" at bounding box center [345, 105] width 6 height 5
radio input "true"
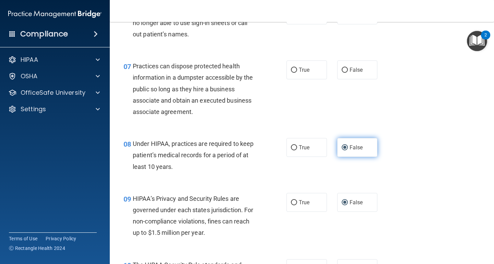
scroll to position [406, 0]
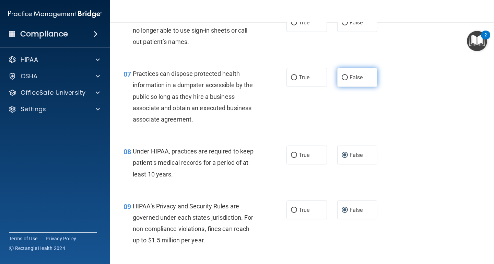
click at [345, 75] on input "False" at bounding box center [345, 77] width 6 height 5
radio input "true"
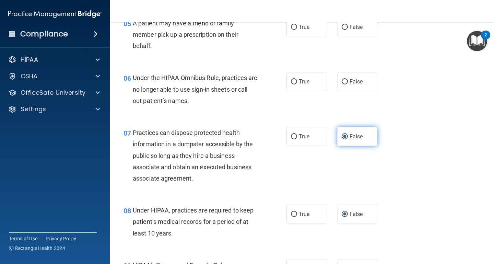
scroll to position [344, 0]
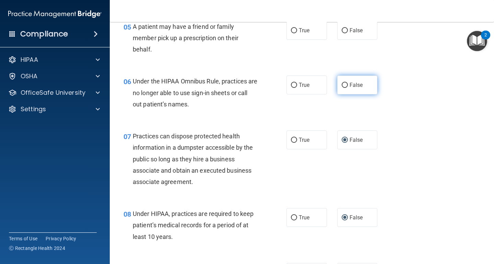
click at [344, 83] on input "False" at bounding box center [345, 85] width 6 height 5
radio input "true"
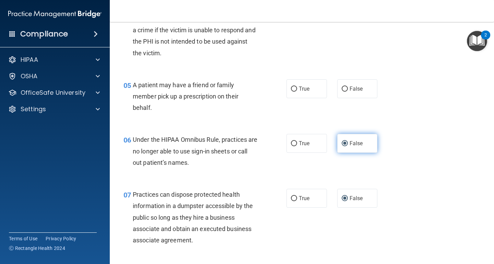
scroll to position [280, 0]
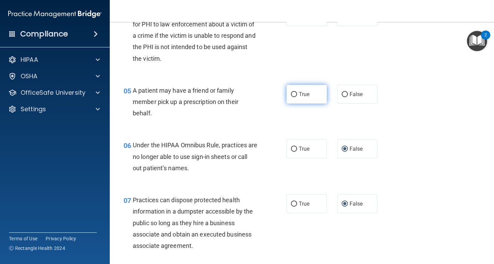
click at [293, 92] on input "True" at bounding box center [294, 94] width 6 height 5
radio input "true"
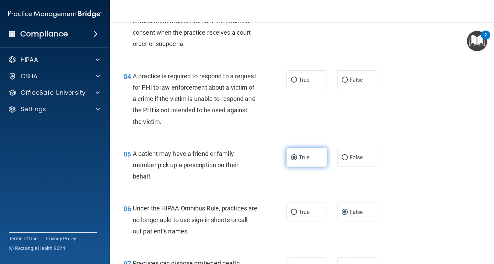
scroll to position [206, 0]
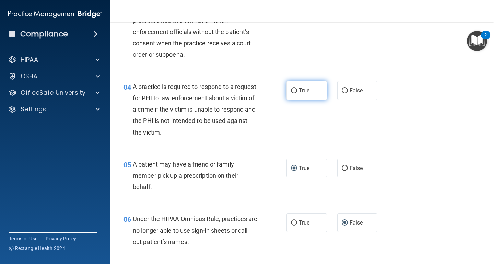
click at [293, 90] on input "True" at bounding box center [294, 90] width 6 height 5
radio input "true"
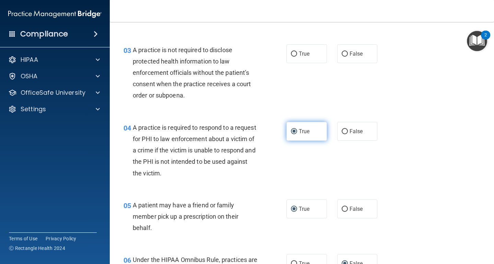
scroll to position [154, 0]
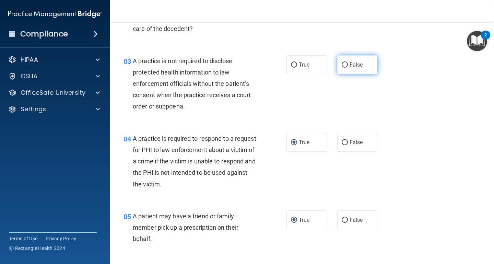
click at [344, 65] on input "False" at bounding box center [345, 64] width 6 height 5
radio input "true"
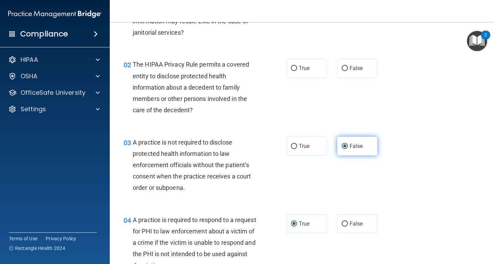
scroll to position [72, 0]
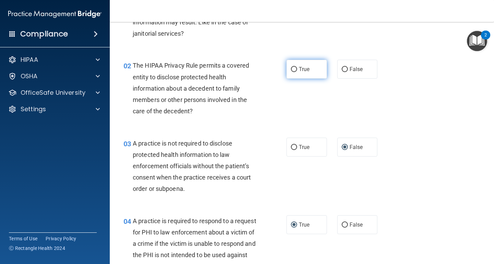
click at [294, 69] on input "True" at bounding box center [294, 69] width 6 height 5
radio input "true"
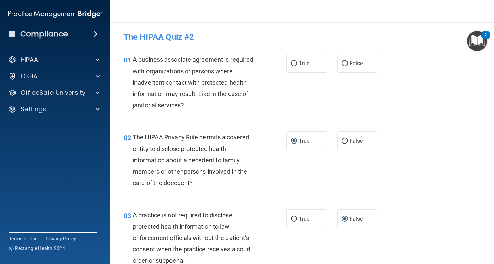
scroll to position [0, 0]
click at [294, 62] on input "True" at bounding box center [294, 63] width 6 height 5
radio input "true"
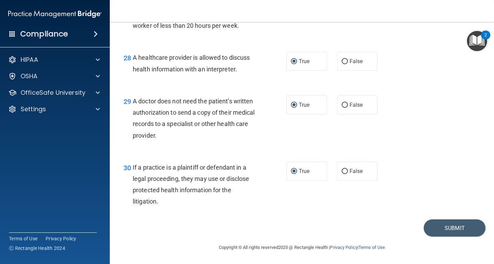
scroll to position [1712, 0]
click at [454, 227] on button "Submit" at bounding box center [455, 227] width 62 height 17
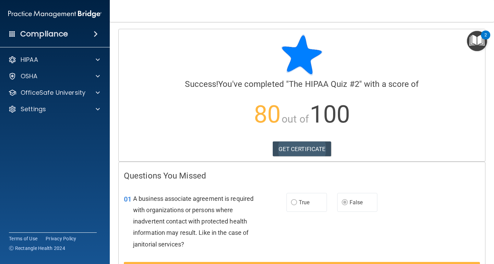
click at [315, 149] on link "GET CERTIFICATE" at bounding box center [302, 148] width 59 height 15
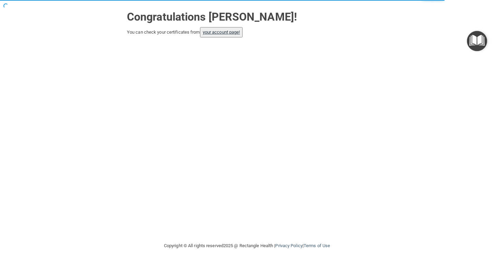
click at [225, 33] on link "your account page!" at bounding box center [221, 32] width 37 height 5
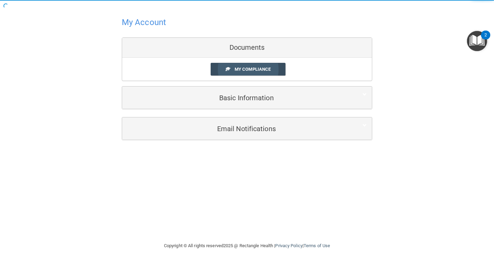
click at [233, 69] on link "My Compliance" at bounding box center [248, 69] width 75 height 13
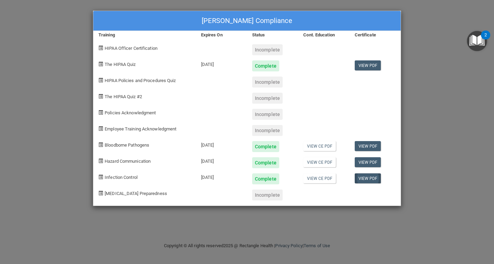
click at [363, 177] on link "View PDF" at bounding box center [368, 178] width 26 height 10
click at [313, 177] on link "View CE PDF" at bounding box center [319, 178] width 33 height 10
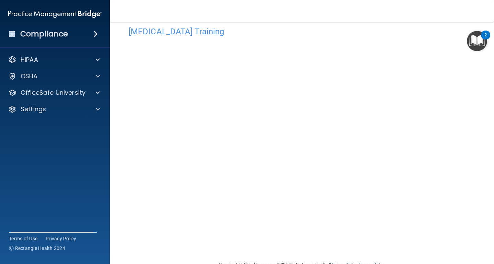
scroll to position [30, 0]
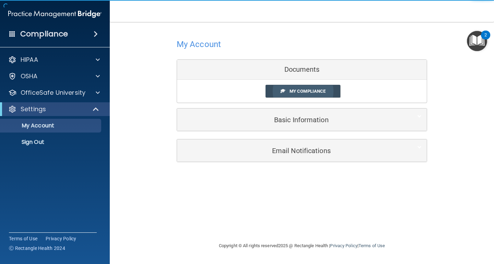
click at [291, 91] on span "My Compliance" at bounding box center [308, 91] width 36 height 5
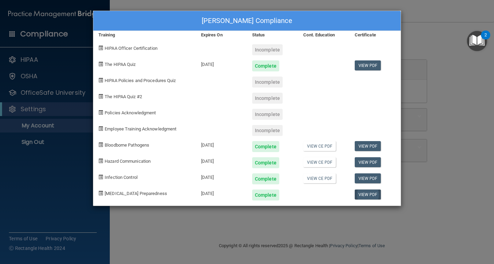
click at [366, 192] on link "View PDF" at bounding box center [368, 194] width 26 height 10
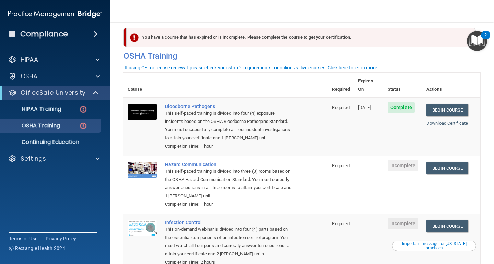
scroll to position [6, 0]
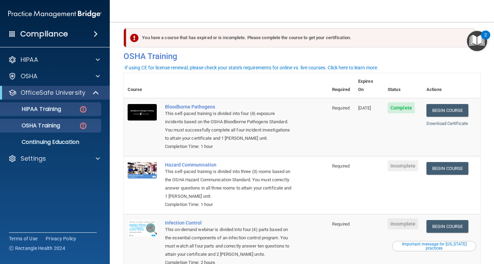
click at [61, 110] on p "HIPAA Training" at bounding box center [32, 109] width 57 height 7
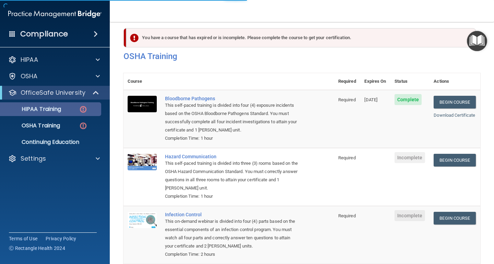
click at [61, 110] on p "HIPAA Training" at bounding box center [32, 109] width 57 height 7
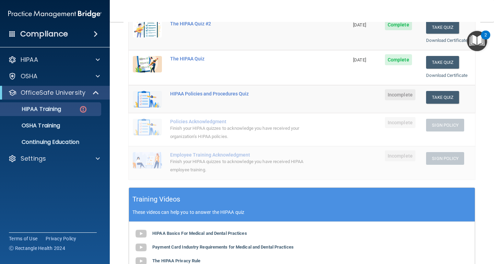
scroll to position [80, 0]
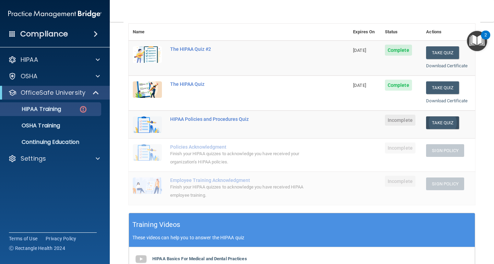
click at [447, 119] on button "Take Quiz" at bounding box center [442, 122] width 33 height 13
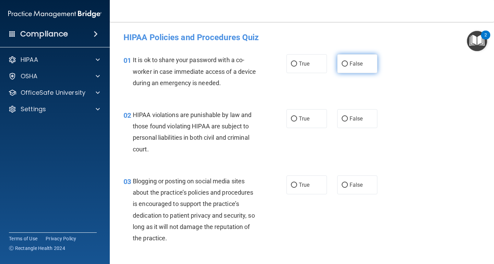
click at [347, 63] on input "False" at bounding box center [345, 63] width 6 height 5
radio input "true"
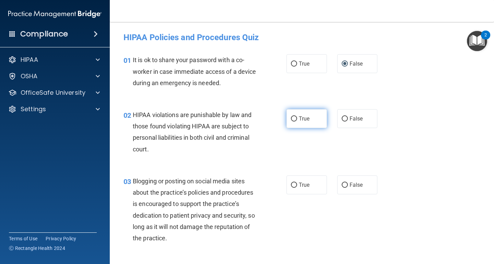
click at [292, 118] on input "True" at bounding box center [294, 118] width 6 height 5
radio input "true"
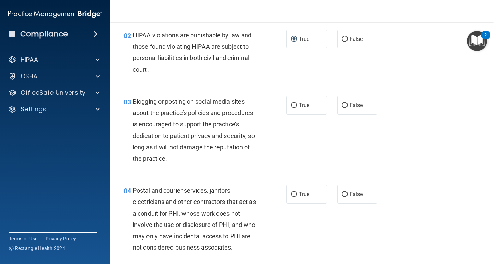
scroll to position [81, 0]
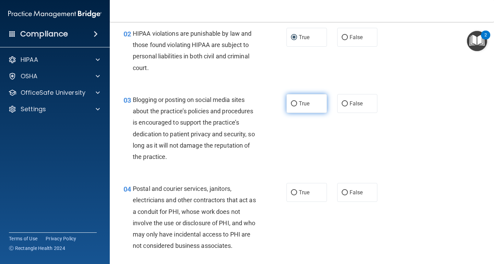
click at [294, 103] on input "True" at bounding box center [294, 103] width 6 height 5
radio input "true"
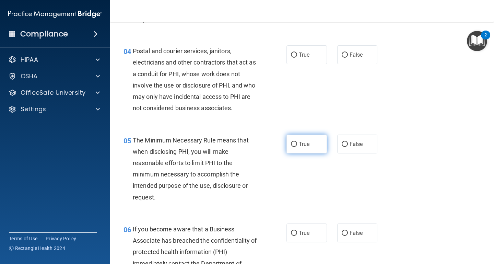
scroll to position [220, 0]
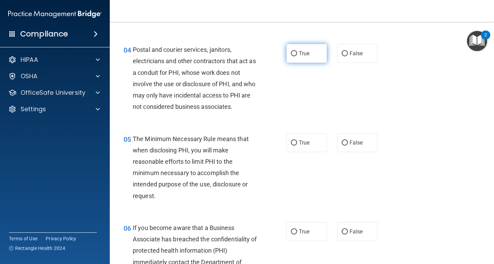
click at [292, 52] on input "True" at bounding box center [294, 53] width 6 height 5
radio input "true"
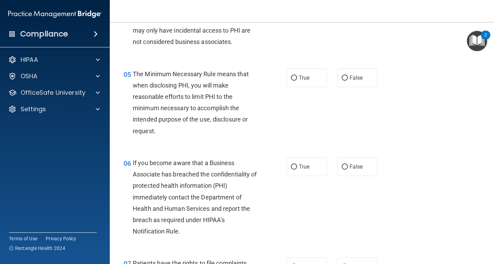
scroll to position [292, 0]
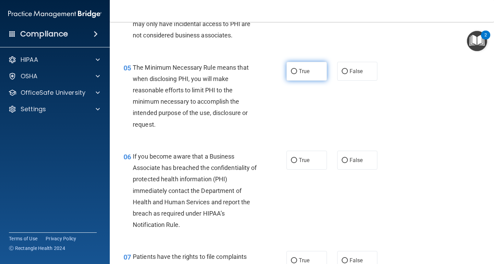
click at [293, 69] on input "True" at bounding box center [294, 71] width 6 height 5
radio input "true"
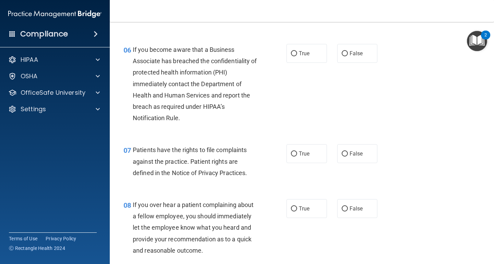
scroll to position [399, 0]
click at [292, 51] on input "True" at bounding box center [294, 53] width 6 height 5
radio input "true"
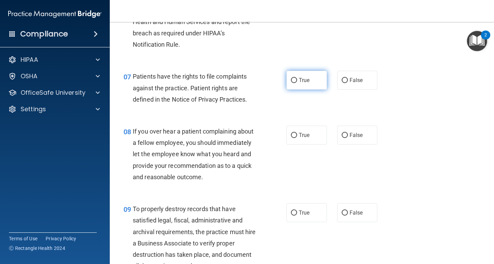
scroll to position [475, 0]
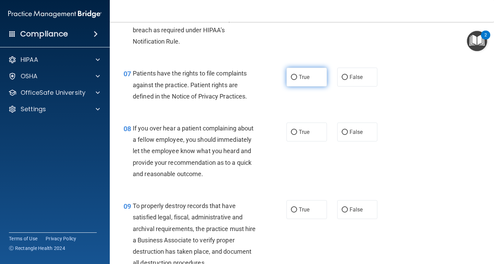
click at [293, 75] on input "True" at bounding box center [294, 77] width 6 height 5
radio input "true"
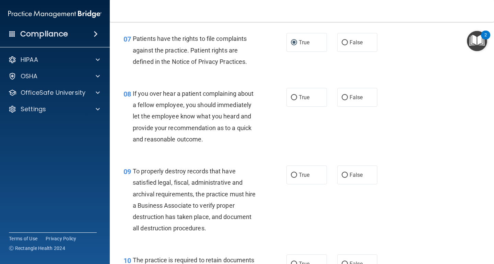
scroll to position [519, 0]
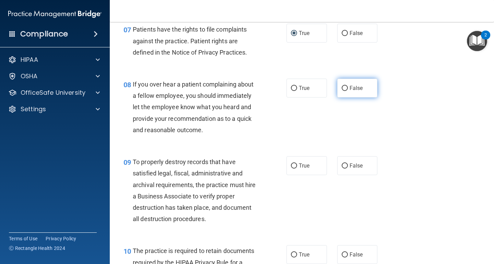
click at [343, 86] on input "False" at bounding box center [345, 88] width 6 height 5
radio input "true"
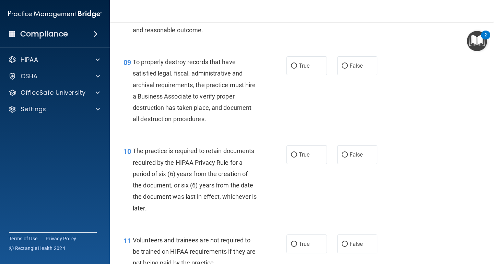
scroll to position [619, 0]
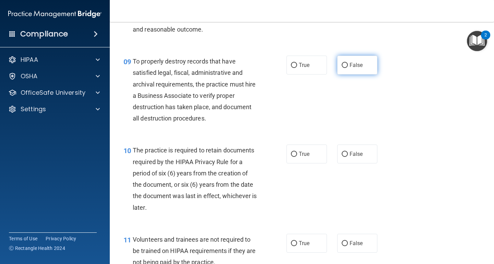
click at [346, 63] on input "False" at bounding box center [345, 65] width 6 height 5
radio input "true"
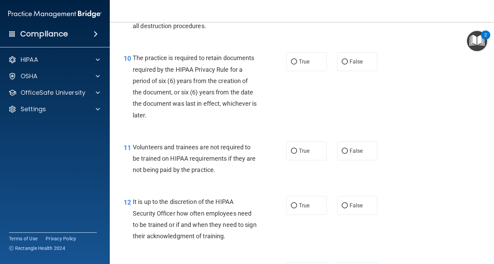
scroll to position [713, 0]
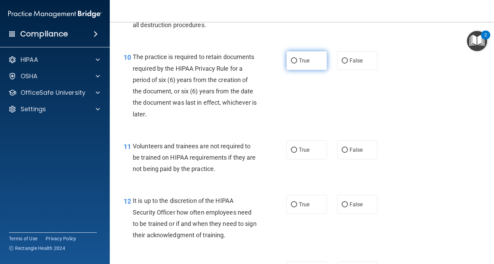
click at [294, 58] on input "True" at bounding box center [294, 60] width 6 height 5
radio input "true"
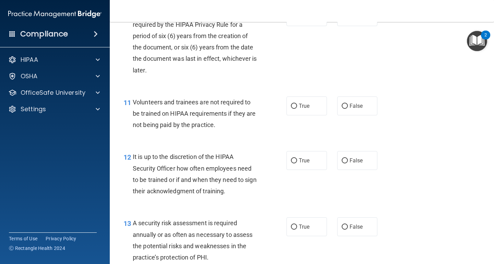
scroll to position [759, 0]
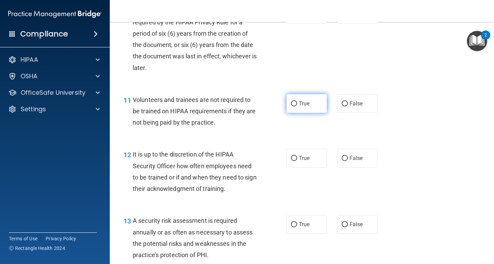
click at [294, 101] on input "True" at bounding box center [294, 103] width 6 height 5
radio input "true"
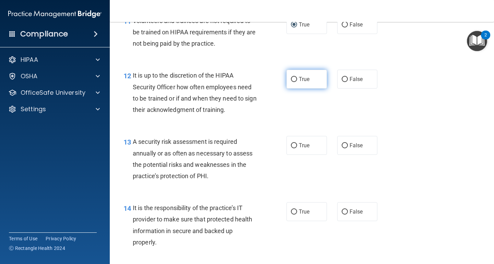
scroll to position [840, 0]
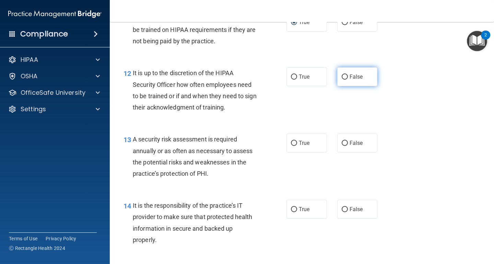
click at [347, 74] on input "False" at bounding box center [345, 76] width 6 height 5
radio input "true"
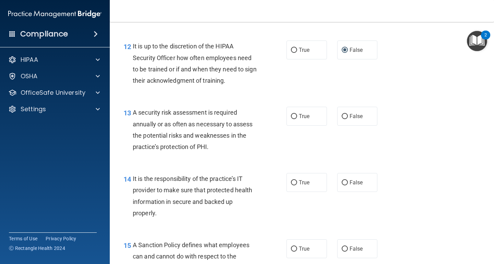
scroll to position [877, 0]
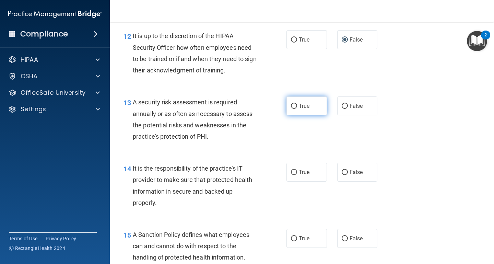
click at [295, 104] on input "True" at bounding box center [294, 106] width 6 height 5
radio input "true"
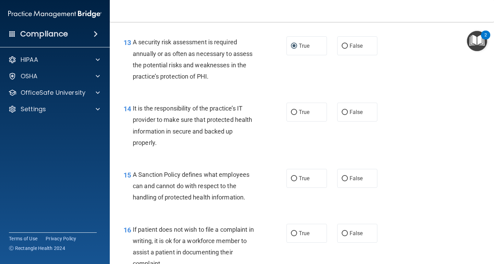
scroll to position [938, 0]
click at [345, 109] on input "False" at bounding box center [345, 111] width 6 height 5
radio input "true"
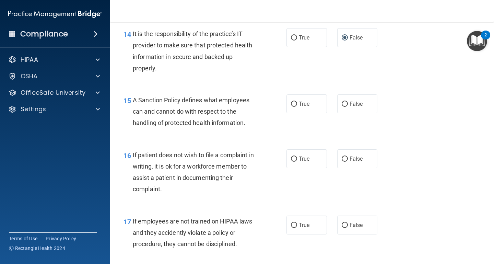
scroll to position [1015, 0]
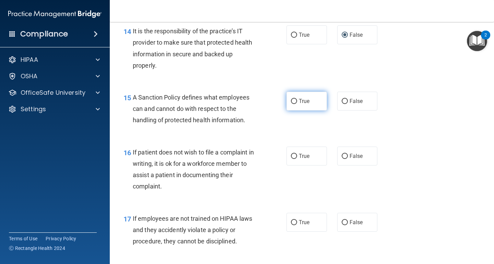
click at [295, 99] on input "True" at bounding box center [294, 101] width 6 height 5
radio input "true"
click at [294, 154] on input "True" at bounding box center [294, 156] width 6 height 5
radio input "true"
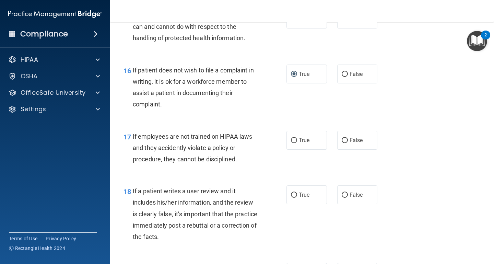
scroll to position [1101, 0]
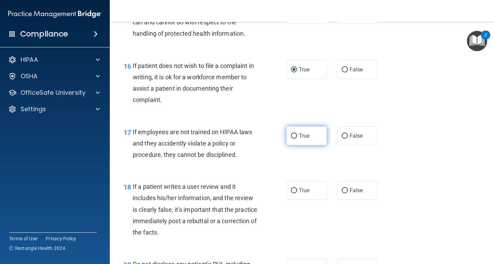
click at [293, 133] on input "True" at bounding box center [294, 135] width 6 height 5
radio input "true"
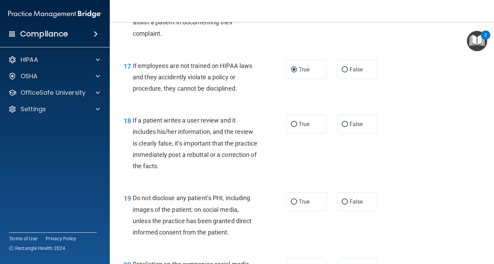
scroll to position [1168, 0]
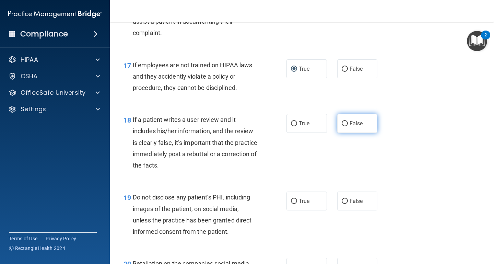
click at [344, 121] on input "False" at bounding box center [345, 123] width 6 height 5
radio input "true"
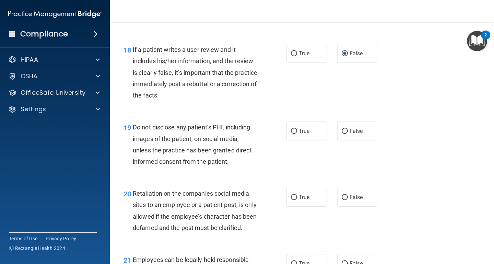
scroll to position [1238, 0]
click at [294, 128] on input "True" at bounding box center [294, 130] width 6 height 5
radio input "true"
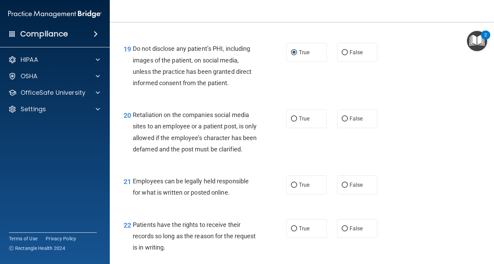
scroll to position [1318, 0]
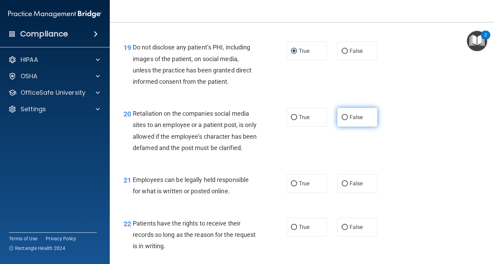
click at [344, 115] on input "False" at bounding box center [345, 117] width 6 height 5
radio input "true"
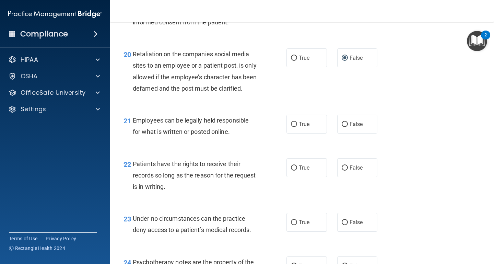
scroll to position [1378, 0]
click at [295, 127] on input "True" at bounding box center [294, 123] width 6 height 5
radio input "true"
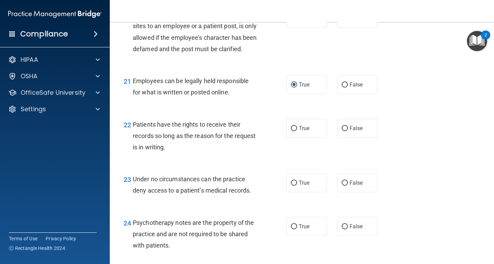
scroll to position [1417, 0]
click at [345, 130] on input "False" at bounding box center [345, 127] width 6 height 5
radio input "true"
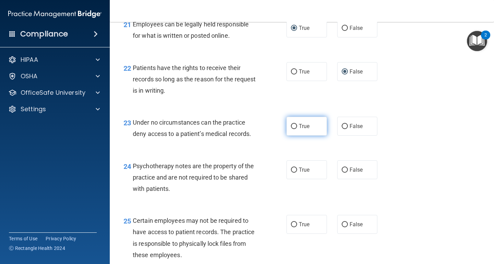
scroll to position [1476, 0]
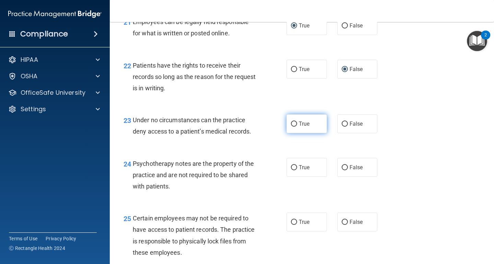
click at [293, 127] on input "True" at bounding box center [294, 123] width 6 height 5
radio input "true"
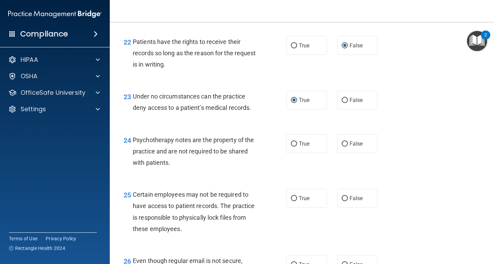
scroll to position [1508, 0]
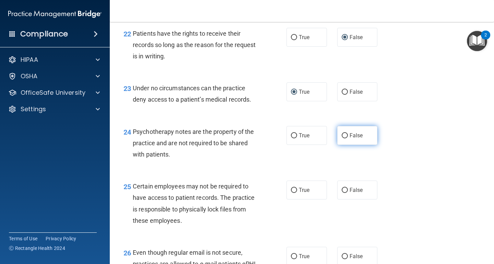
click at [345, 138] on input "False" at bounding box center [345, 135] width 6 height 5
radio input "true"
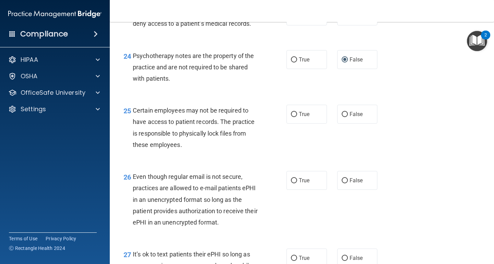
scroll to position [1578, 0]
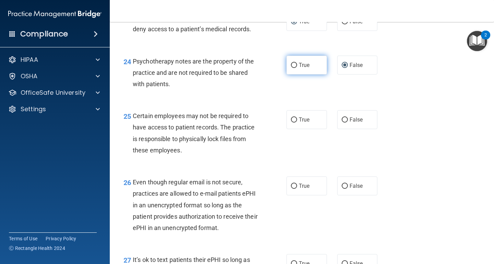
click at [295, 68] on input "True" at bounding box center [294, 65] width 6 height 5
radio input "true"
radio input "false"
click at [293, 122] on input "True" at bounding box center [294, 119] width 6 height 5
radio input "true"
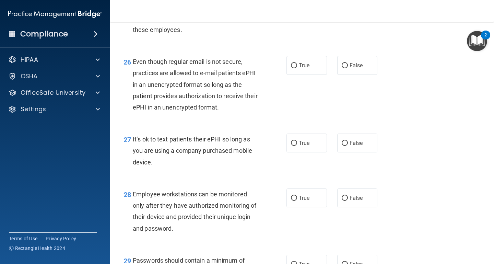
scroll to position [1701, 0]
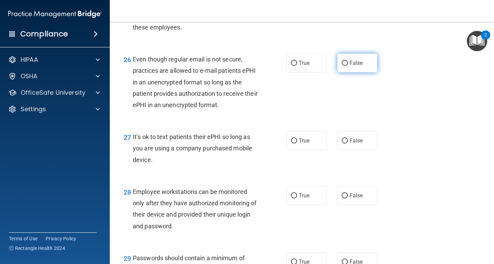
click at [343, 66] on input "False" at bounding box center [345, 63] width 6 height 5
radio input "true"
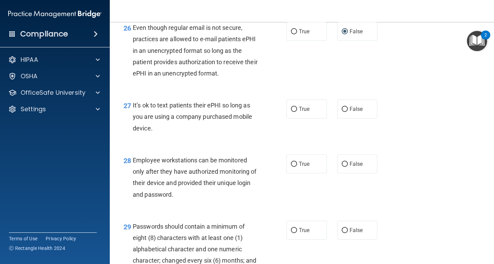
scroll to position [1740, 0]
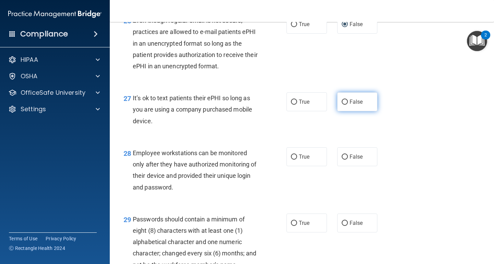
click at [344, 105] on input "False" at bounding box center [345, 102] width 6 height 5
radio input "true"
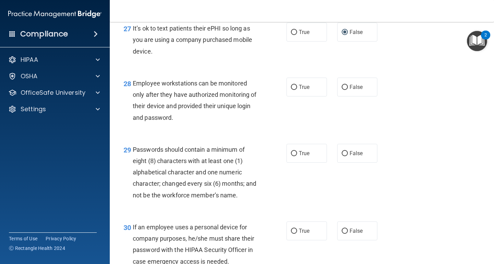
scroll to position [1813, 0]
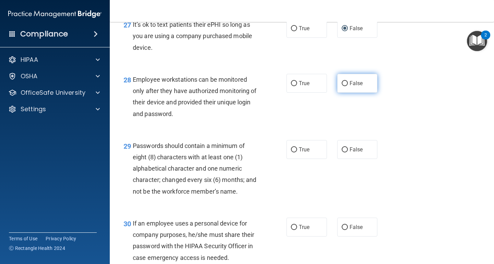
click at [346, 86] on input "False" at bounding box center [345, 83] width 6 height 5
radio input "true"
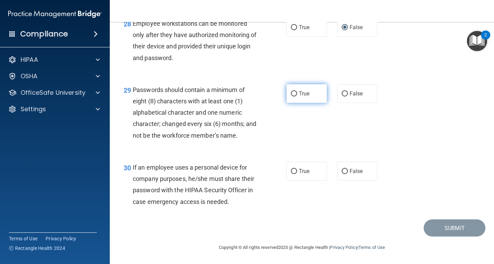
scroll to position [1871, 0]
click at [295, 94] on input "True" at bounding box center [294, 93] width 6 height 5
radio input "true"
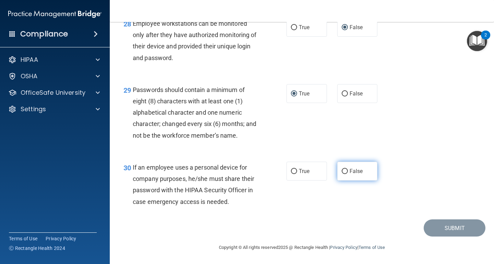
click at [345, 171] on input "False" at bounding box center [345, 171] width 6 height 5
radio input "true"
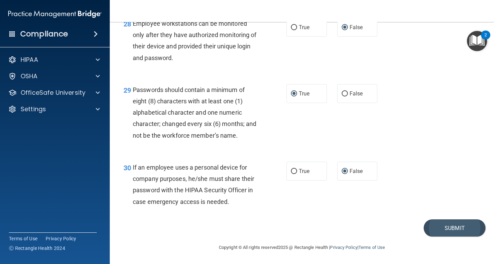
click at [455, 227] on button "Submit" at bounding box center [455, 227] width 62 height 17
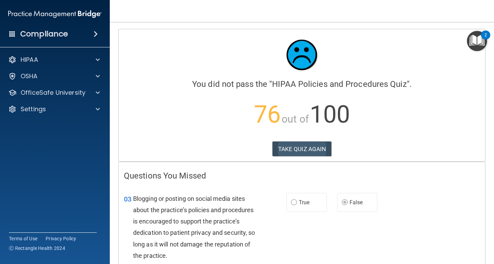
click at [315, 149] on button "TAKE QUIZ AGAIN" at bounding box center [301, 148] width 59 height 15
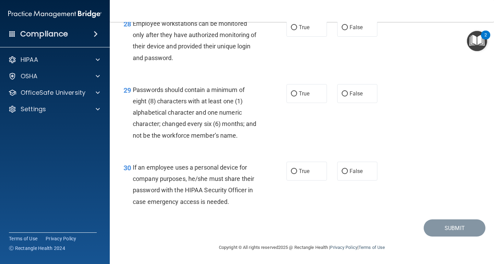
scroll to position [1871, 0]
click at [343, 170] on input "False" at bounding box center [345, 171] width 6 height 5
radio input "true"
click at [294, 96] on input "True" at bounding box center [294, 93] width 6 height 5
radio input "true"
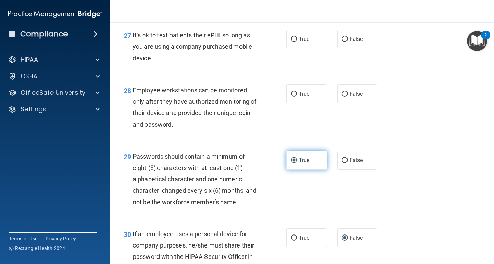
scroll to position [1791, 0]
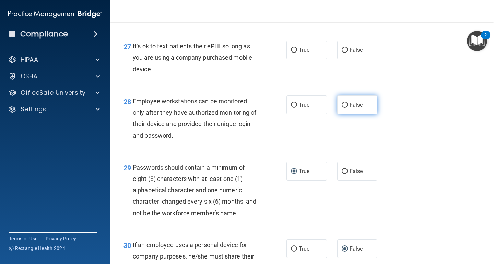
click at [346, 107] on input "False" at bounding box center [345, 105] width 6 height 5
radio input "true"
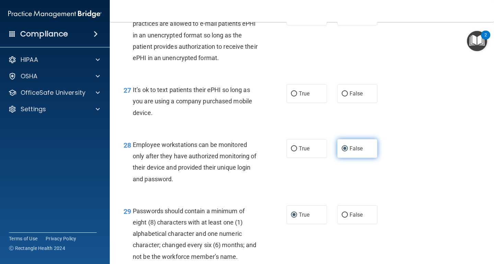
scroll to position [1749, 0]
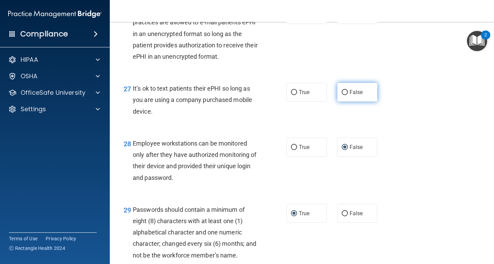
click at [343, 94] on input "False" at bounding box center [345, 92] width 6 height 5
radio input "true"
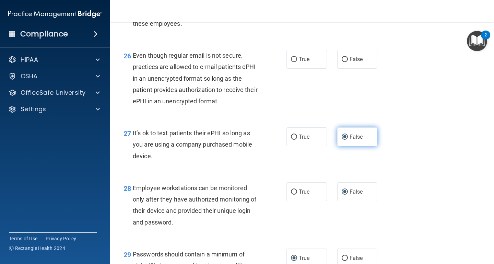
scroll to position [1686, 0]
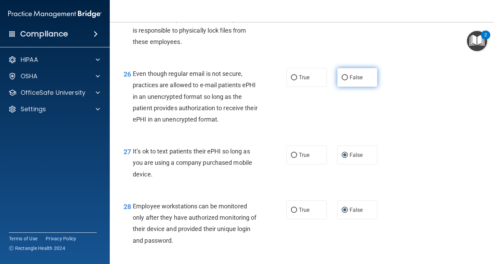
click at [347, 80] on input "False" at bounding box center [345, 77] width 6 height 5
radio input "true"
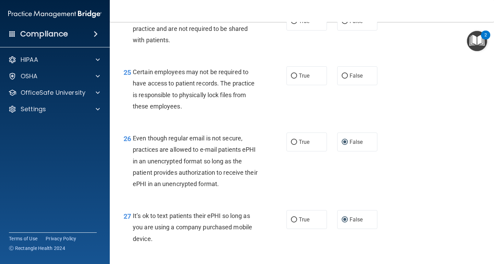
scroll to position [1615, 0]
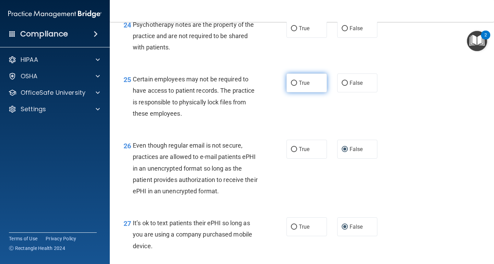
click at [294, 85] on input "True" at bounding box center [294, 83] width 6 height 5
radio input "true"
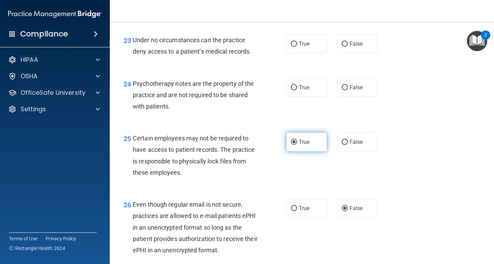
scroll to position [1555, 0]
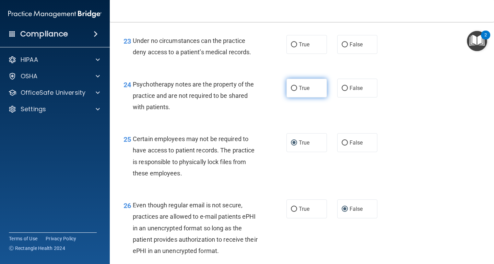
click at [296, 91] on input "True" at bounding box center [294, 88] width 6 height 5
radio input "true"
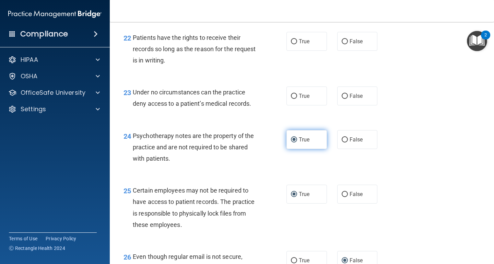
scroll to position [1504, 0]
click at [347, 98] on input "False" at bounding box center [345, 95] width 6 height 5
radio input "true"
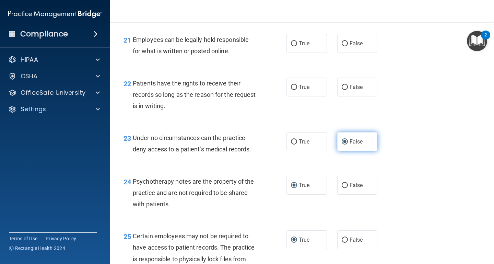
scroll to position [1455, 0]
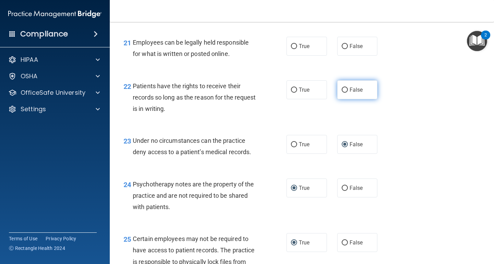
click at [345, 92] on input "False" at bounding box center [345, 89] width 6 height 5
radio input "true"
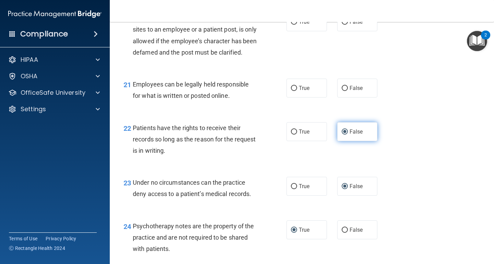
scroll to position [1412, 0]
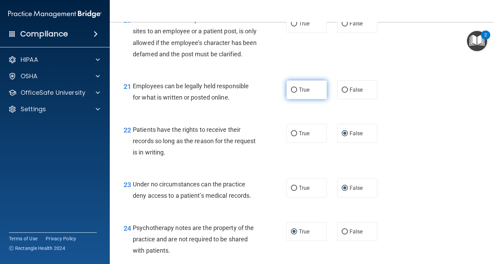
click at [294, 93] on input "True" at bounding box center [294, 89] width 6 height 5
radio input "true"
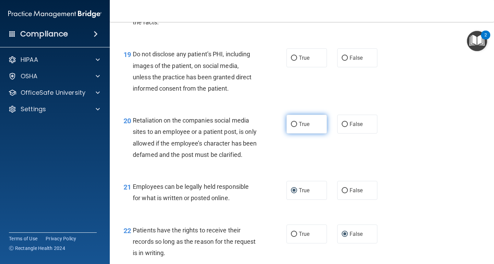
scroll to position [1307, 0]
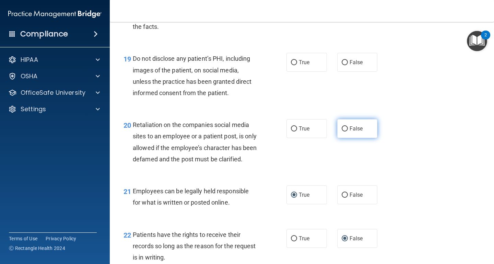
click at [344, 126] on input "False" at bounding box center [345, 128] width 6 height 5
radio input "true"
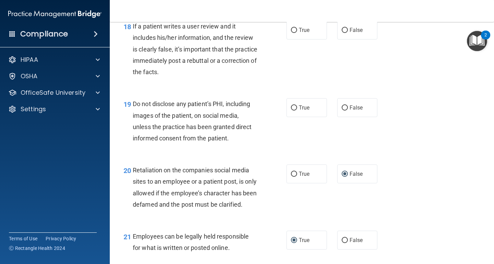
scroll to position [1254, 0]
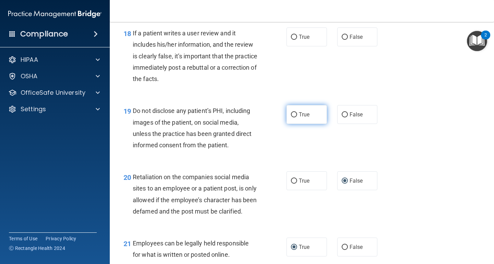
click at [293, 112] on input "True" at bounding box center [294, 114] width 6 height 5
radio input "true"
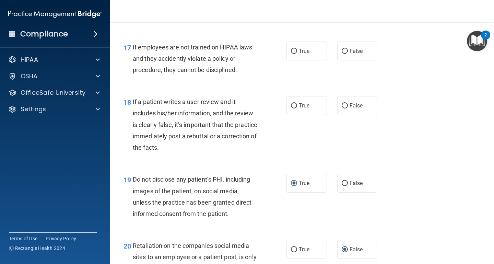
scroll to position [1185, 0]
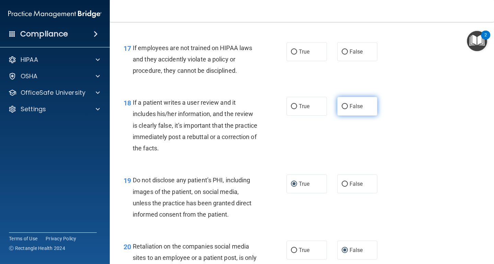
click at [345, 104] on input "False" at bounding box center [345, 106] width 6 height 5
radio input "true"
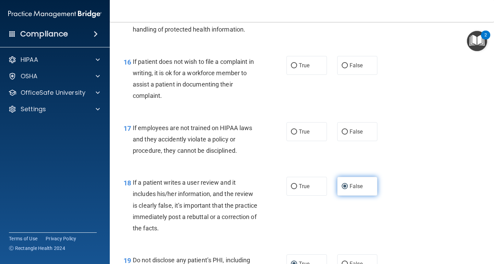
scroll to position [1106, 0]
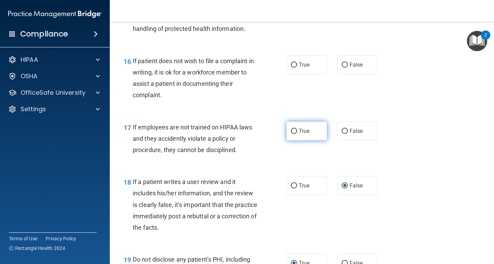
click at [295, 129] on input "True" at bounding box center [294, 131] width 6 height 5
radio input "true"
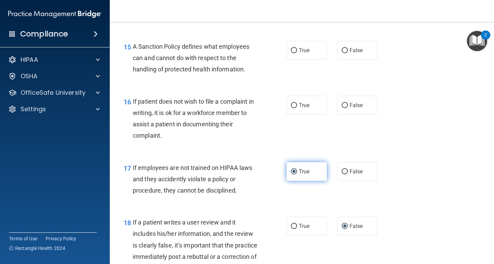
scroll to position [1063, 0]
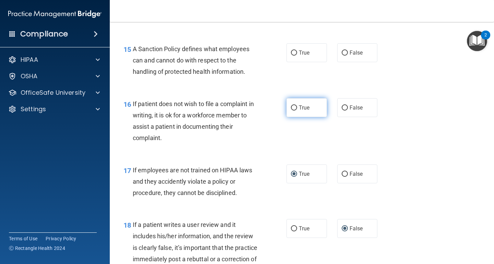
click at [294, 105] on input "True" at bounding box center [294, 107] width 6 height 5
radio input "true"
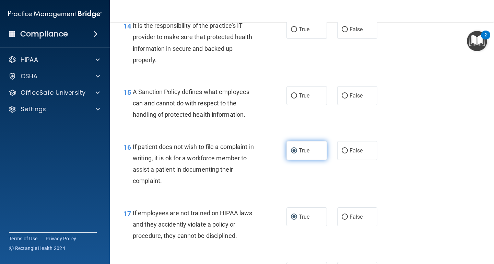
scroll to position [1007, 0]
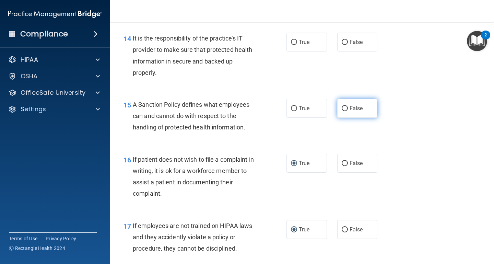
click at [342, 106] on input "False" at bounding box center [345, 108] width 6 height 5
radio input "true"
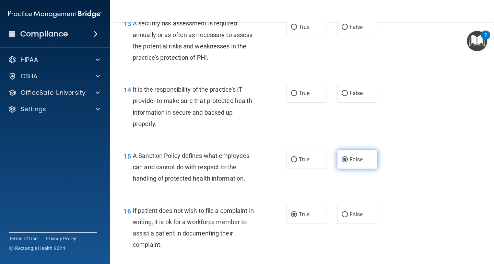
scroll to position [950, 0]
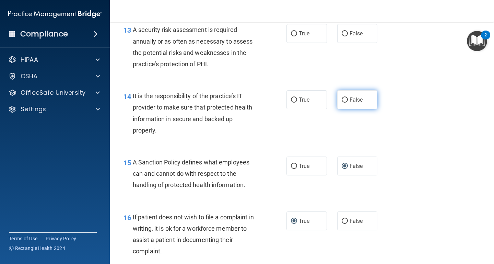
click at [344, 97] on input "False" at bounding box center [345, 99] width 6 height 5
radio input "true"
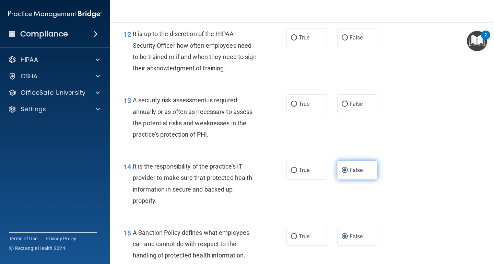
scroll to position [878, 0]
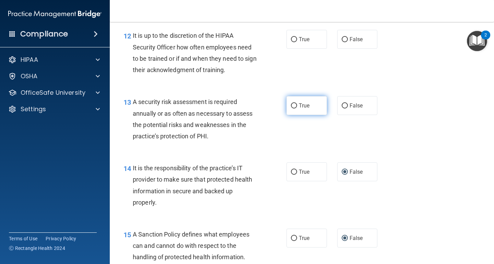
click at [293, 103] on input "True" at bounding box center [294, 105] width 6 height 5
radio input "true"
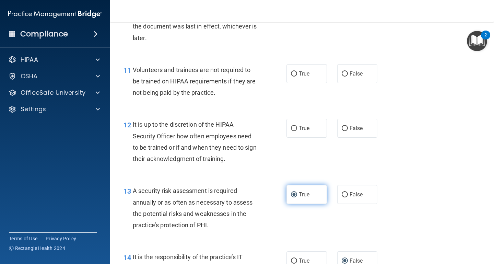
scroll to position [776, 0]
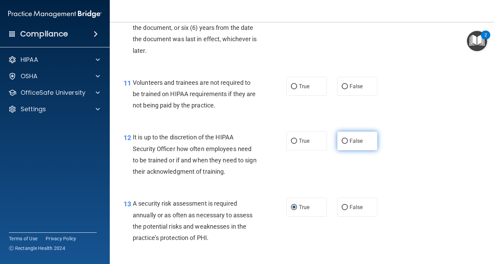
click at [344, 139] on input "False" at bounding box center [345, 141] width 6 height 5
radio input "true"
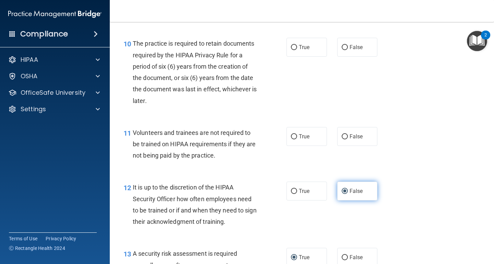
scroll to position [724, 0]
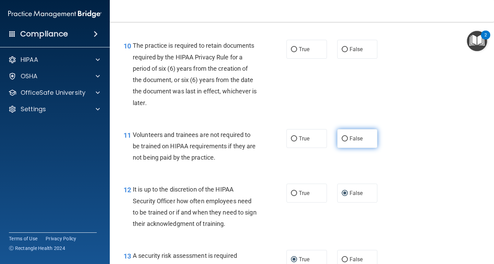
click at [345, 136] on input "False" at bounding box center [345, 138] width 6 height 5
radio input "true"
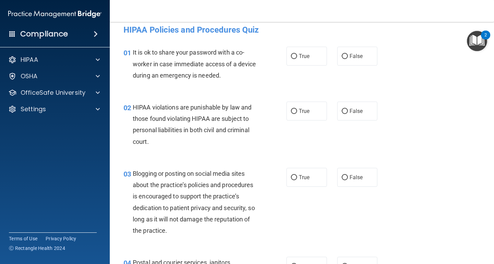
scroll to position [8, 0]
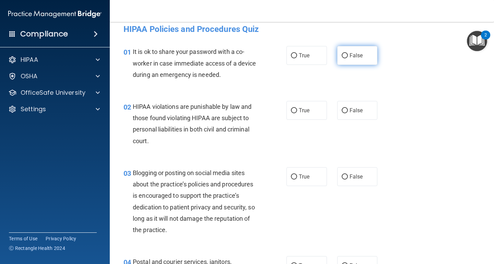
click at [344, 56] on input "False" at bounding box center [345, 55] width 6 height 5
radio input "true"
click at [293, 108] on input "True" at bounding box center [294, 110] width 6 height 5
radio input "true"
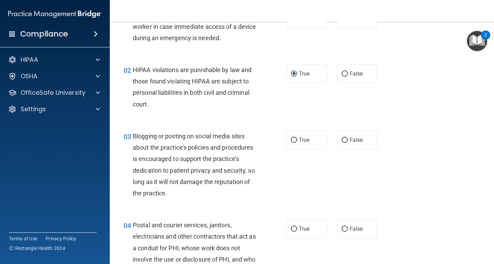
scroll to position [52, 0]
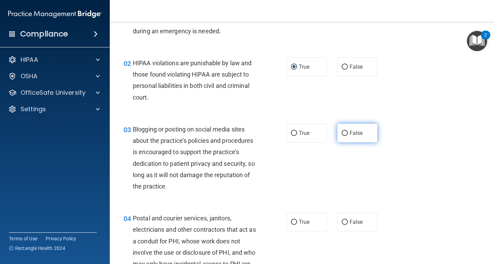
click at [347, 132] on input "False" at bounding box center [345, 133] width 6 height 5
radio input "true"
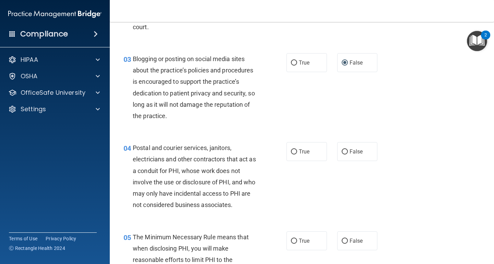
scroll to position [130, 0]
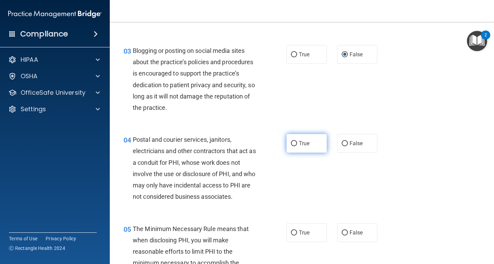
click at [294, 143] on input "True" at bounding box center [294, 143] width 6 height 5
radio input "true"
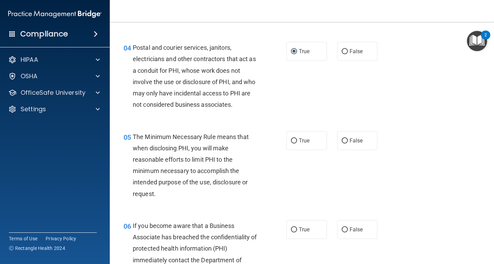
scroll to position [224, 0]
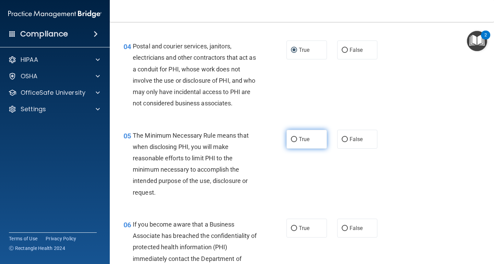
click at [293, 137] on input "True" at bounding box center [294, 139] width 6 height 5
radio input "true"
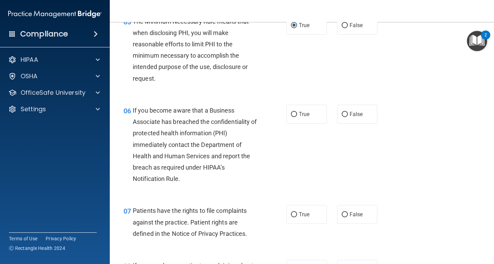
scroll to position [341, 0]
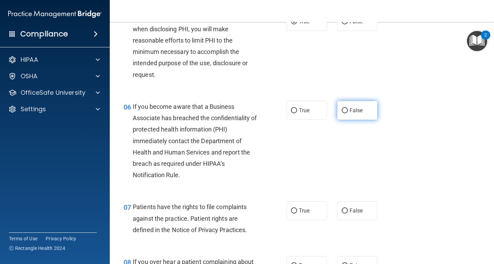
click at [345, 108] on input "False" at bounding box center [345, 110] width 6 height 5
radio input "true"
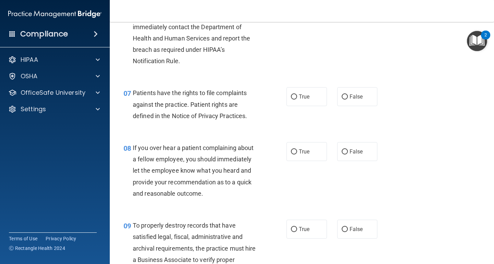
scroll to position [459, 0]
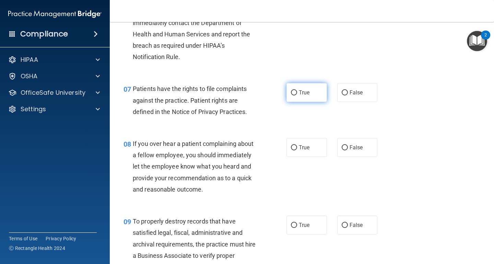
click at [294, 90] on input "True" at bounding box center [294, 92] width 6 height 5
radio input "true"
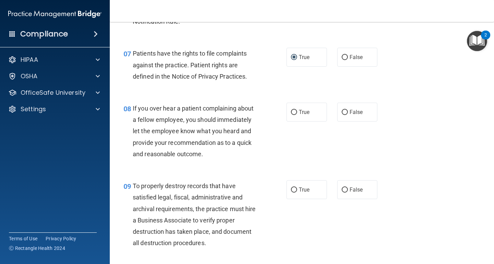
scroll to position [496, 0]
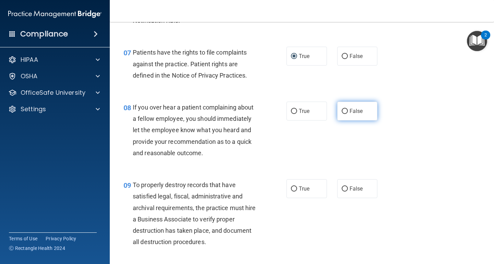
click at [344, 110] on input "False" at bounding box center [345, 111] width 6 height 5
radio input "true"
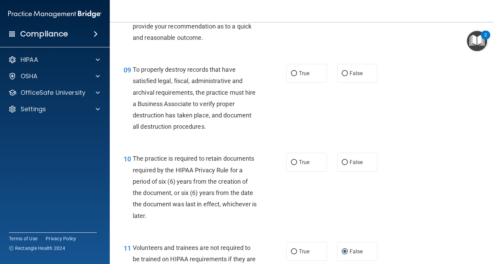
scroll to position [611, 0]
click at [346, 71] on input "False" at bounding box center [345, 73] width 6 height 5
radio input "true"
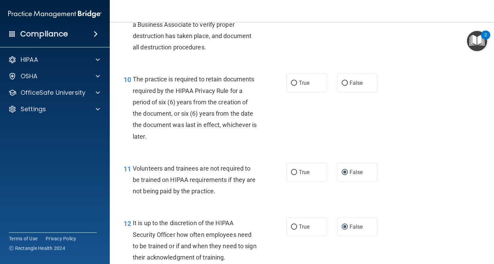
scroll to position [693, 0]
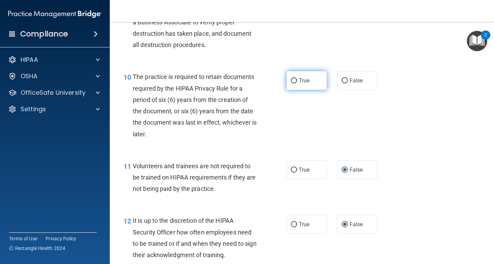
click at [293, 78] on input "True" at bounding box center [294, 80] width 6 height 5
radio input "true"
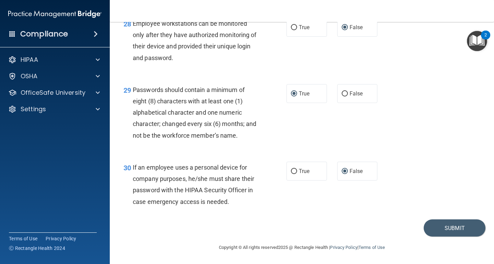
scroll to position [1871, 0]
click at [450, 227] on button "Submit" at bounding box center [455, 227] width 62 height 17
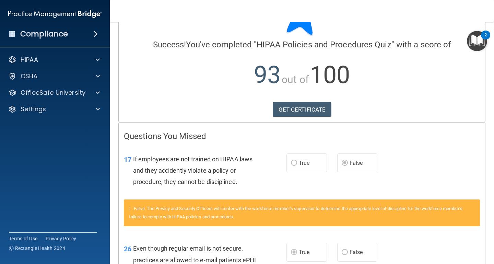
scroll to position [37, 0]
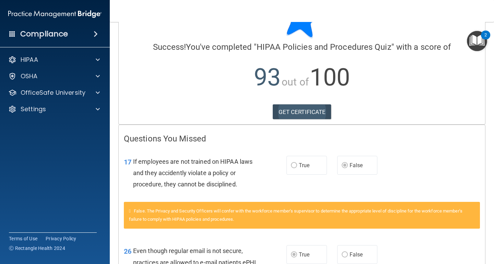
click at [320, 111] on link "GET CERTIFICATE" at bounding box center [302, 111] width 59 height 15
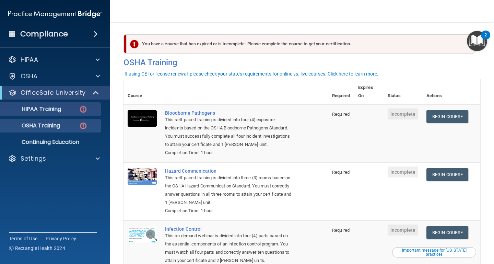
click at [60, 110] on p "HIPAA Training" at bounding box center [32, 109] width 57 height 7
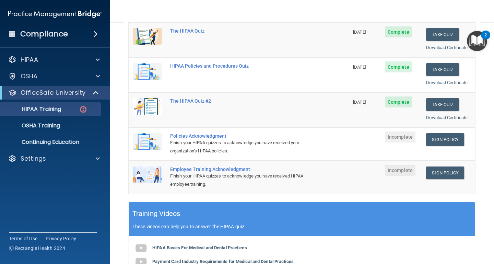
scroll to position [101, 0]
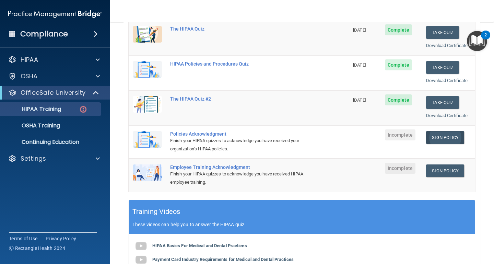
click at [445, 135] on link "Sign Policy" at bounding box center [445, 137] width 38 height 13
click at [434, 167] on link "Sign Policy" at bounding box center [445, 170] width 38 height 13
click at [41, 128] on p "OSHA Training" at bounding box center [32, 125] width 56 height 7
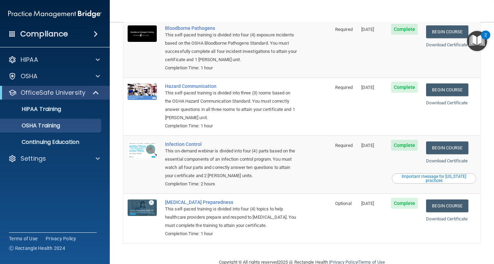
scroll to position [65, 0]
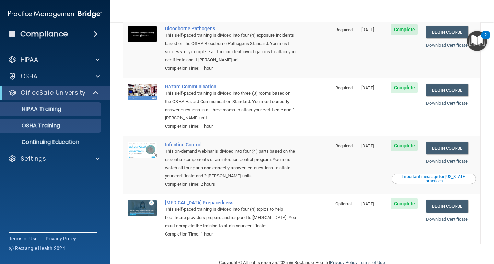
click at [57, 108] on p "HIPAA Training" at bounding box center [32, 109] width 57 height 7
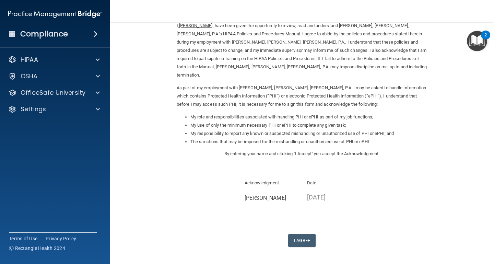
scroll to position [32, 0]
click at [297, 234] on button "I Agree" at bounding box center [301, 240] width 27 height 13
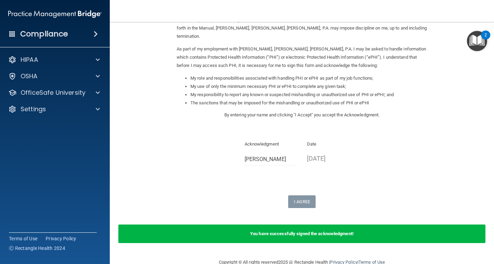
scroll to position [70, 0]
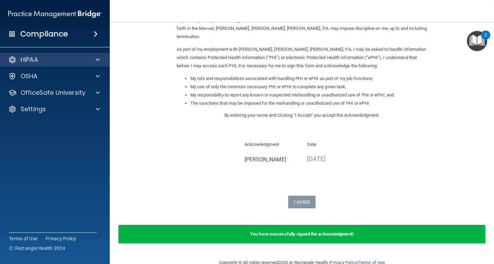
click at [62, 61] on div "HIPAA" at bounding box center [45, 60] width 85 height 8
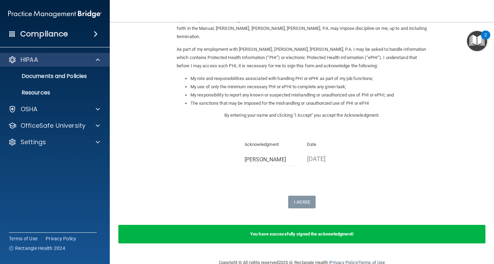
click at [66, 58] on div "HIPAA" at bounding box center [45, 60] width 85 height 8
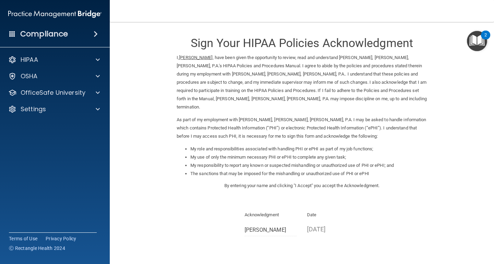
scroll to position [0, 0]
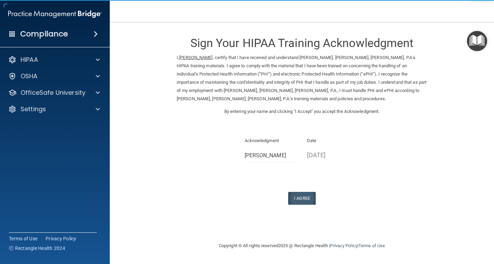
click at [304, 194] on button "I Agree" at bounding box center [301, 198] width 27 height 13
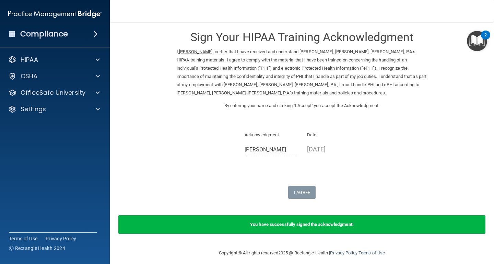
scroll to position [5, 0]
